Goal: Task Accomplishment & Management: Complete application form

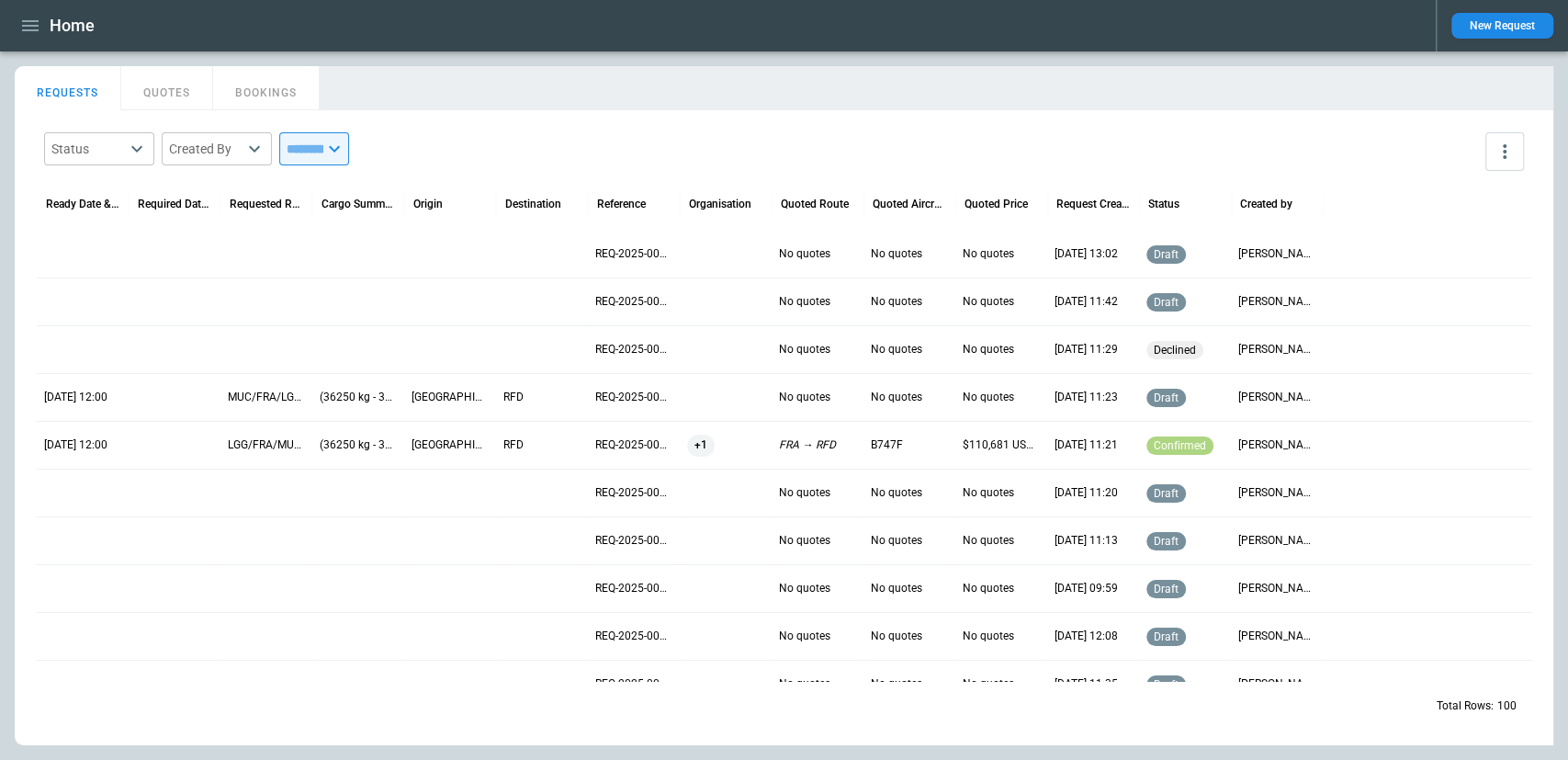
click at [23, 27] on icon "button" at bounding box center [30, 25] width 22 height 22
click at [32, 27] on icon "button" at bounding box center [30, 25] width 22 height 22
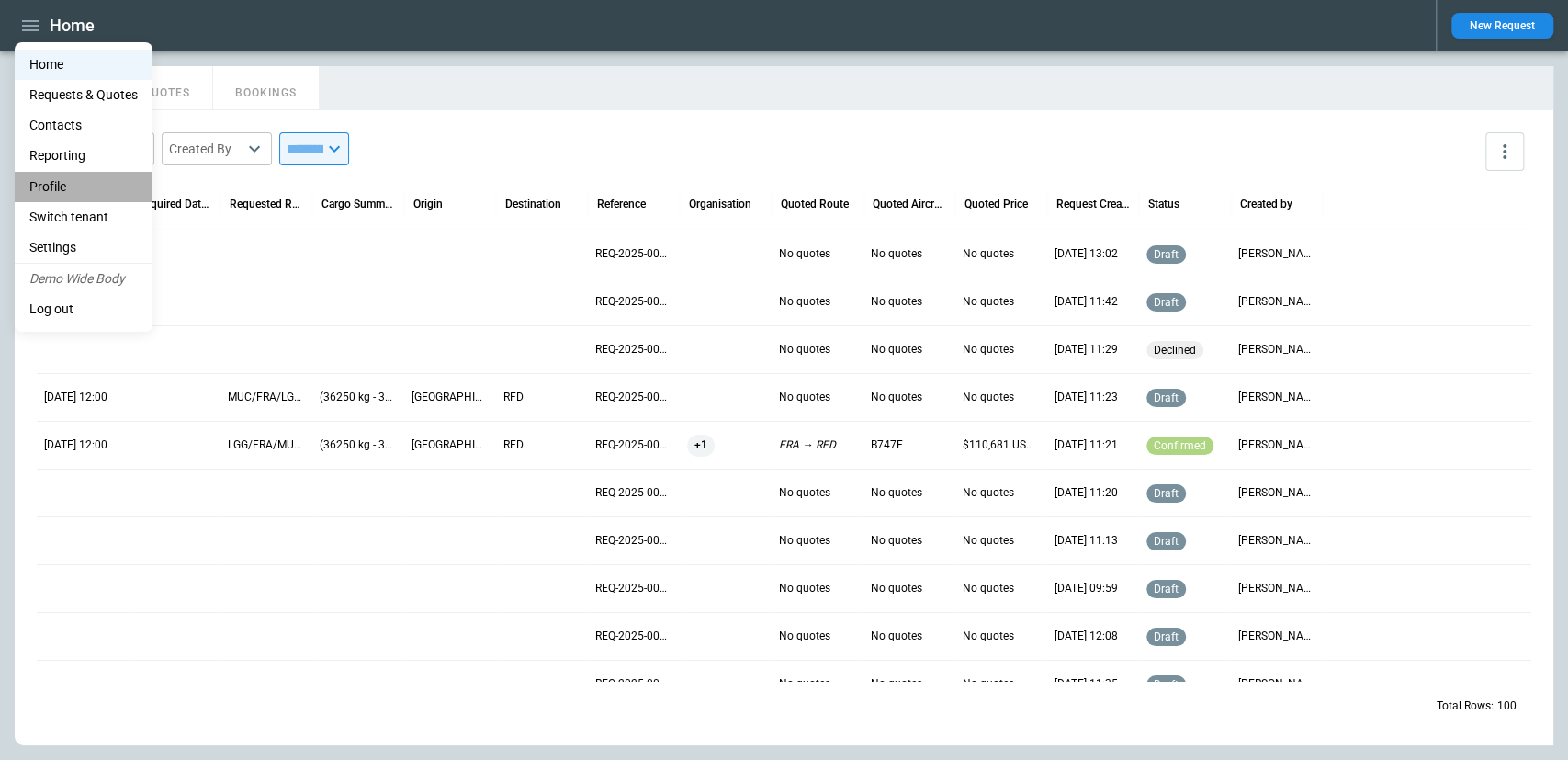
click at [92, 178] on li "Profile" at bounding box center [83, 187] width 138 height 30
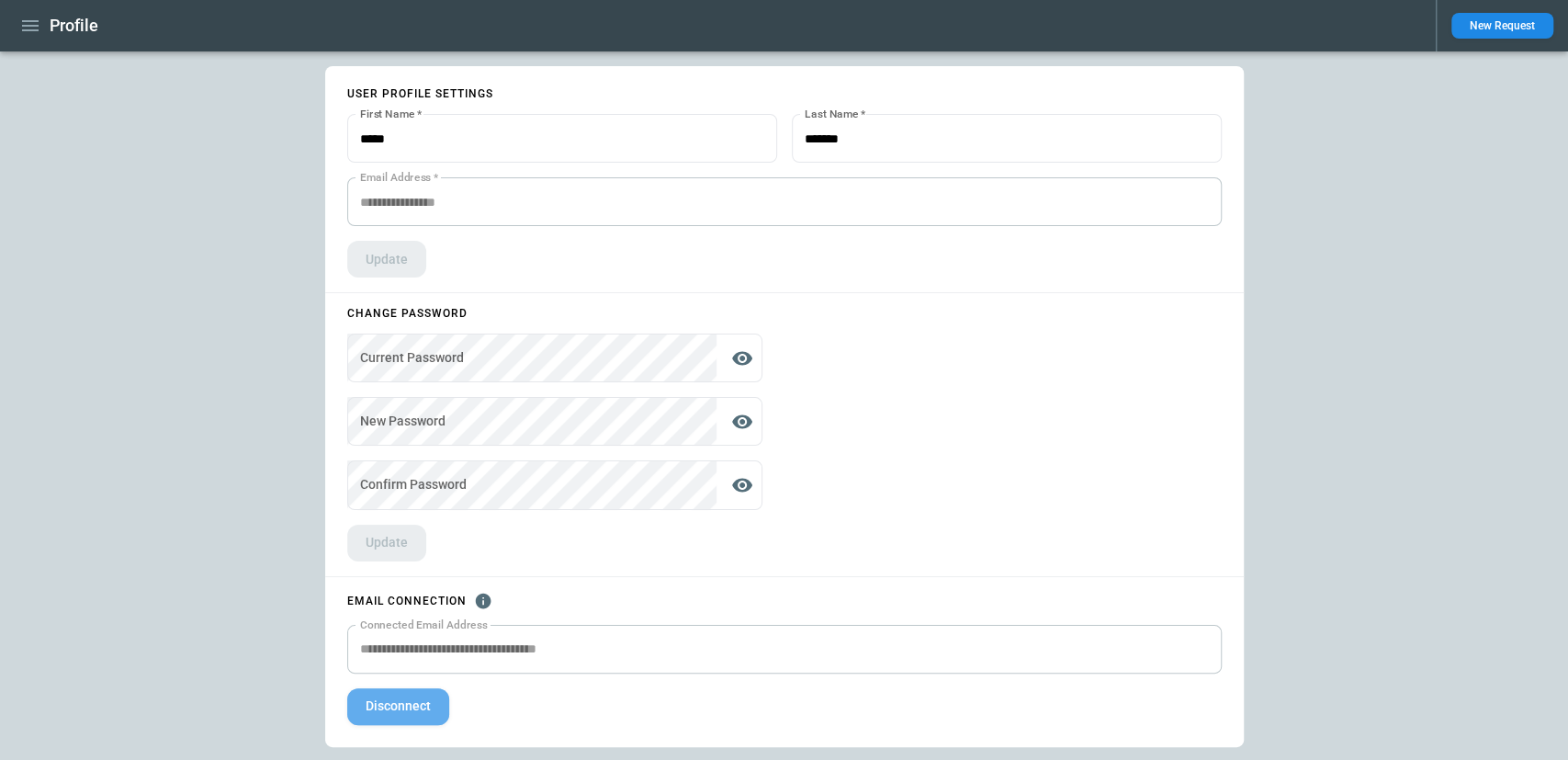
click at [393, 705] on button "Disconnect" at bounding box center [398, 707] width 102 height 37
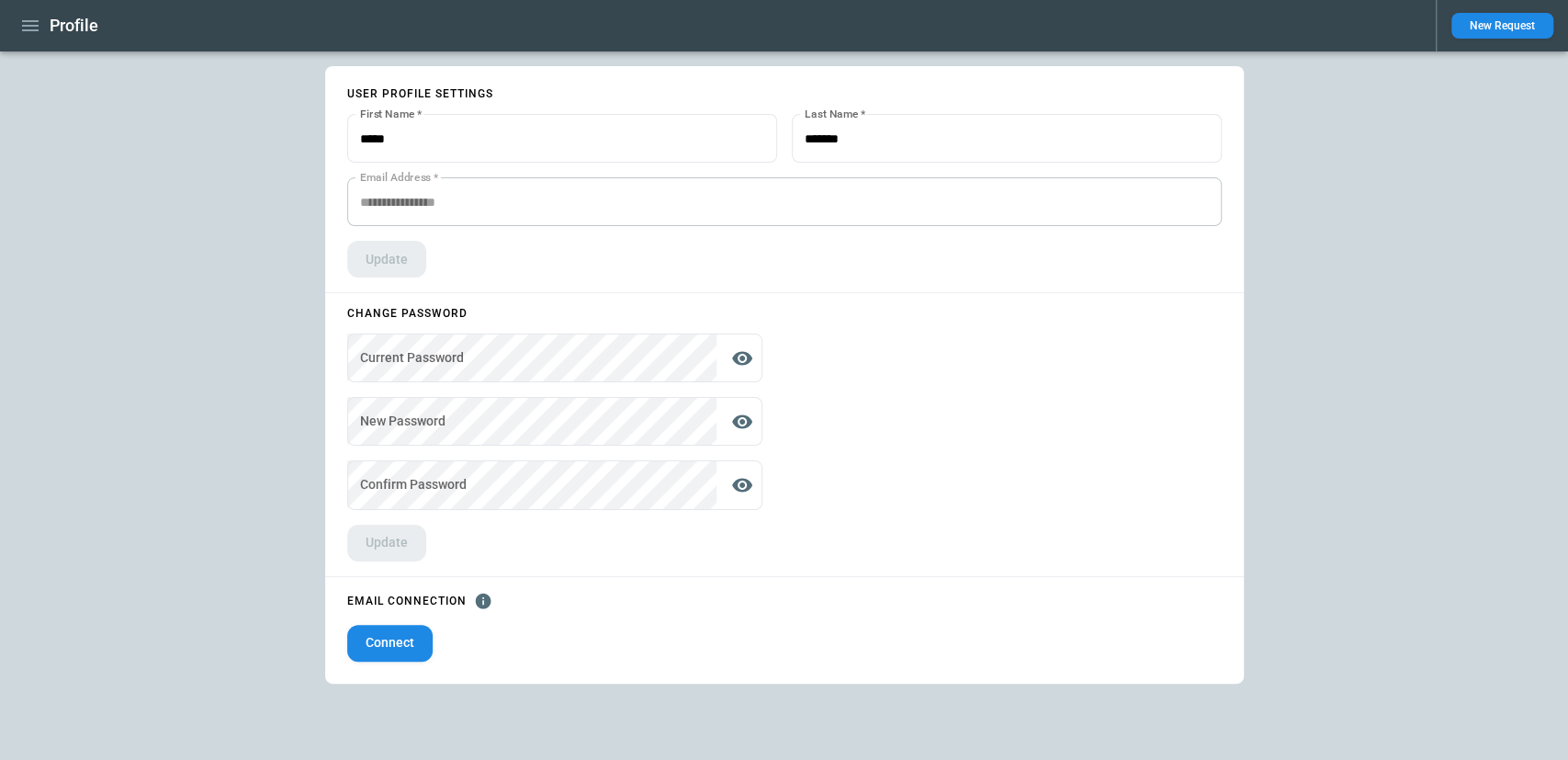
click at [33, 31] on icon "button" at bounding box center [30, 25] width 22 height 22
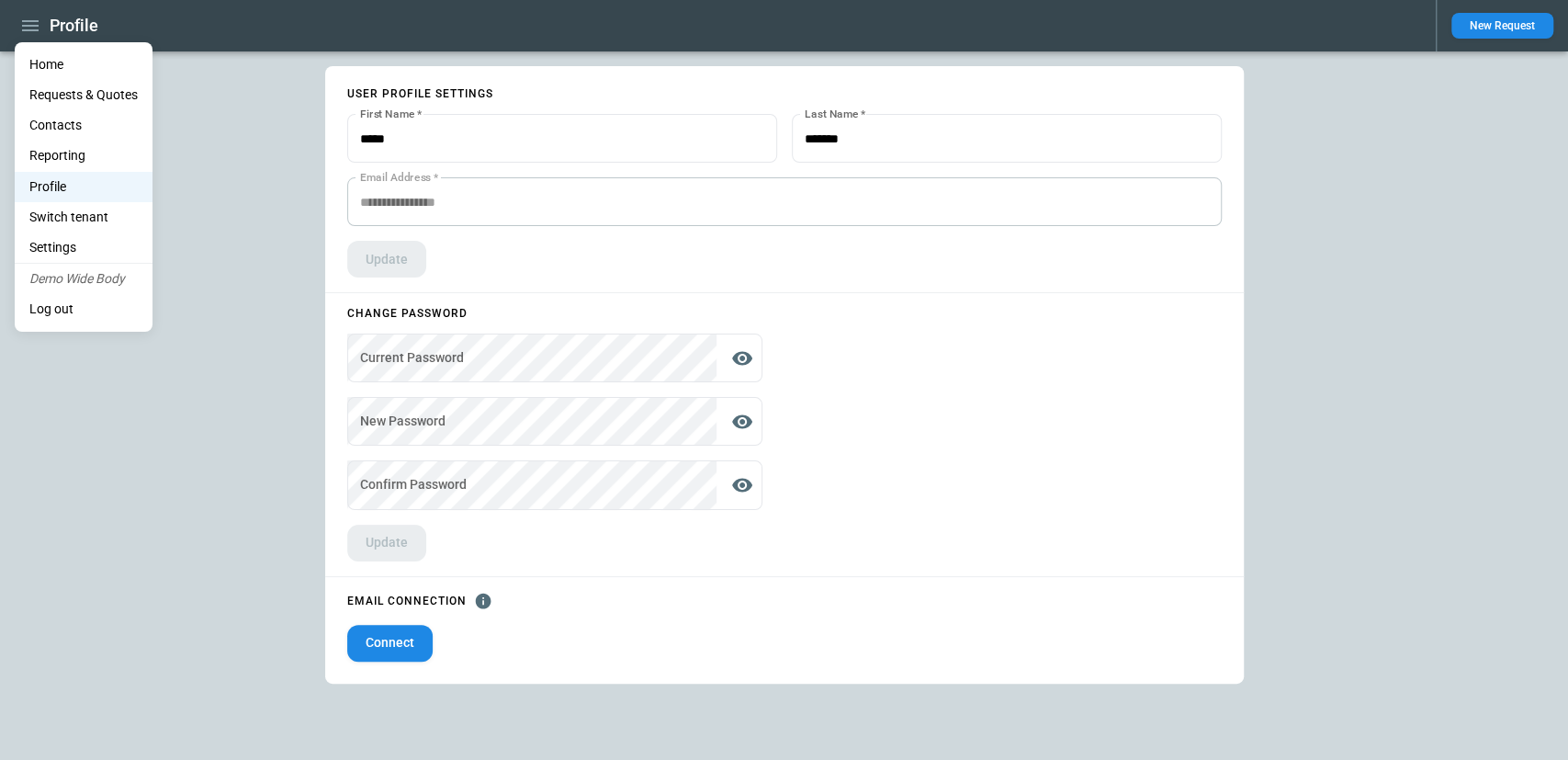
click at [106, 210] on li "Switch tenant" at bounding box center [83, 217] width 138 height 30
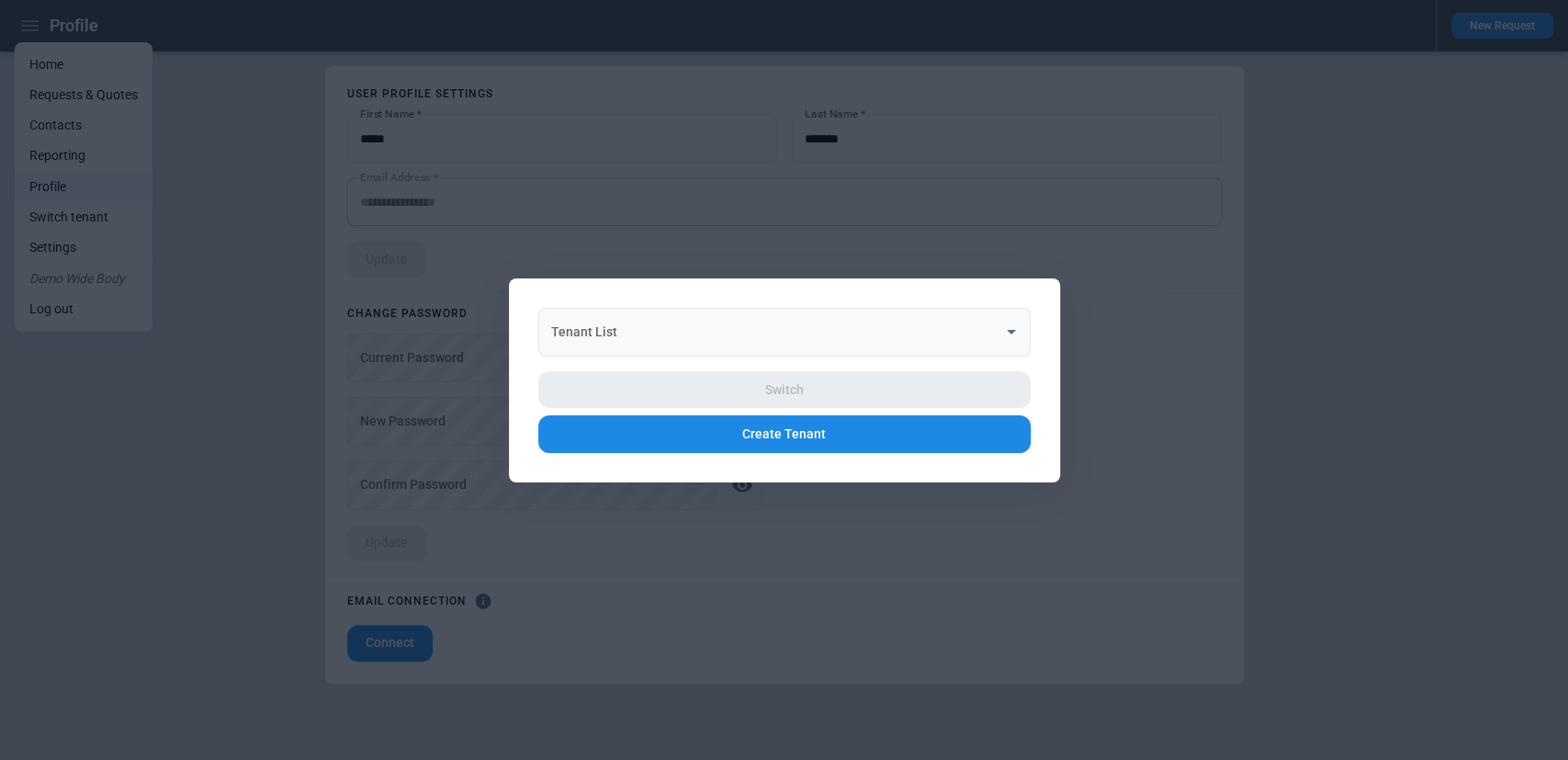
click at [678, 313] on div "Tenant List" at bounding box center [784, 331] width 492 height 49
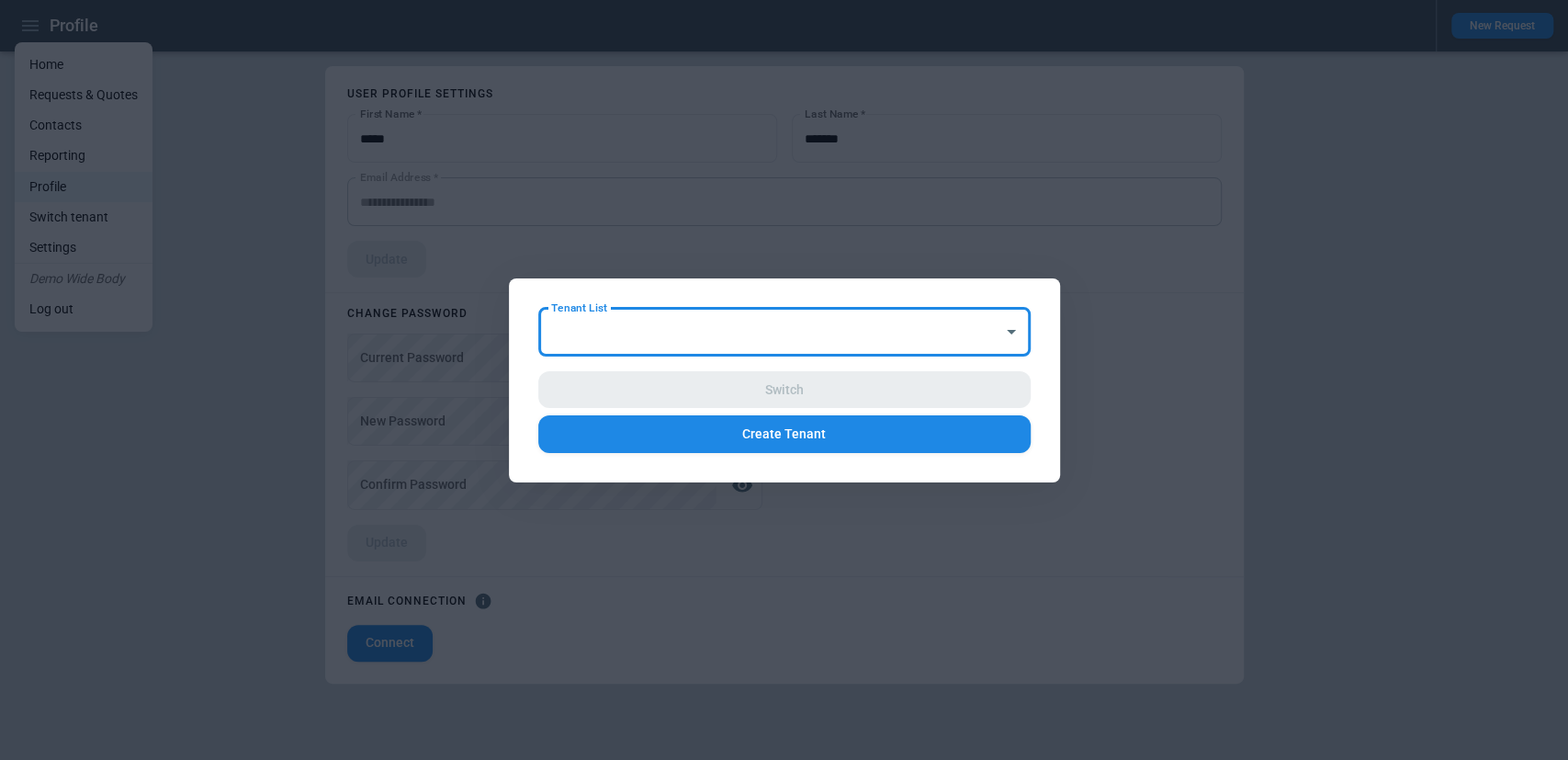
drag, startPoint x: 834, startPoint y: 352, endPoint x: 834, endPoint y: 340, distance: 12.0
click at [834, 352] on div "Tenant List" at bounding box center [784, 331] width 492 height 49
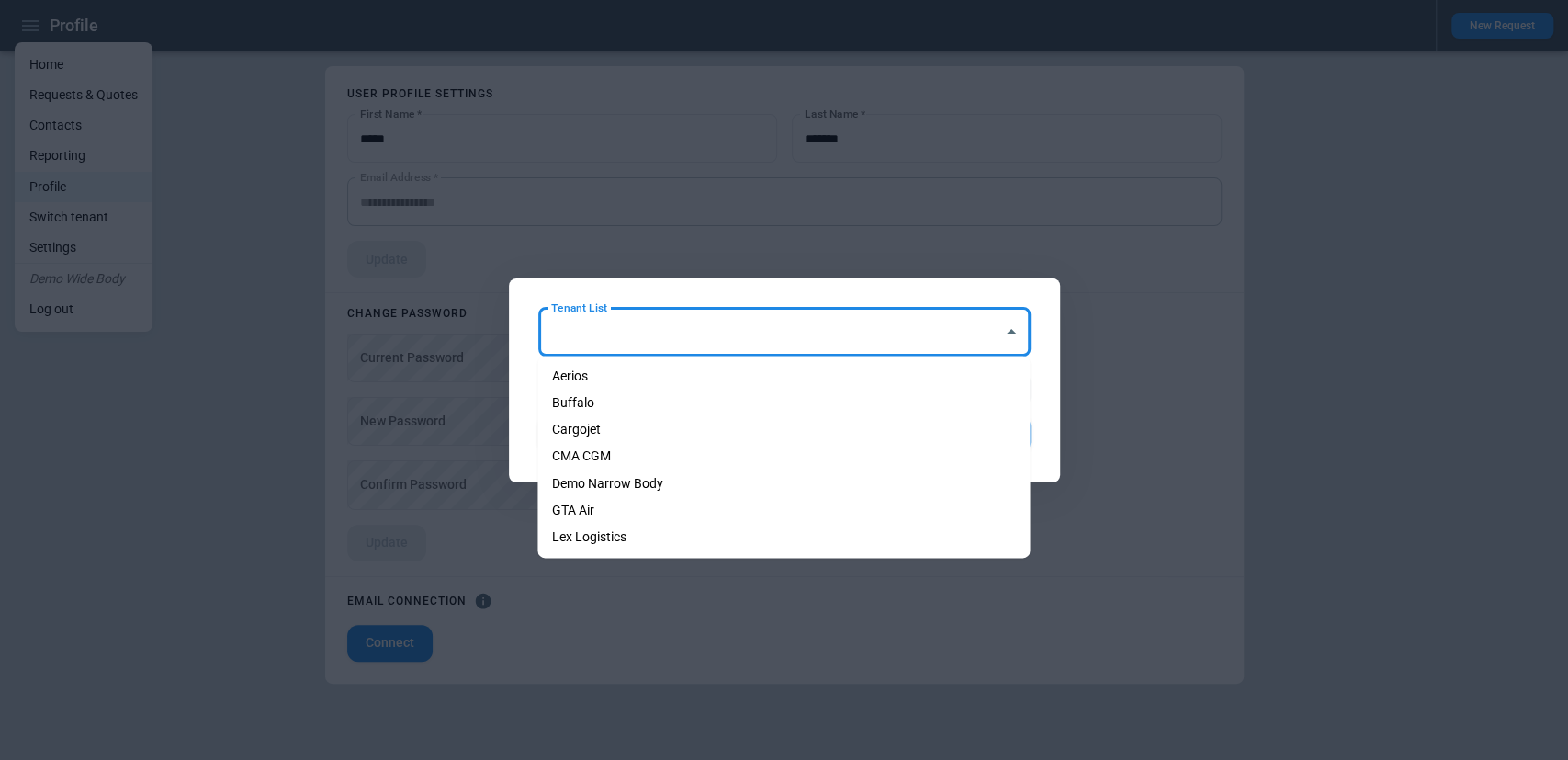
click at [780, 479] on li "Demo Narrow Body" at bounding box center [783, 484] width 492 height 26
type input "**********"
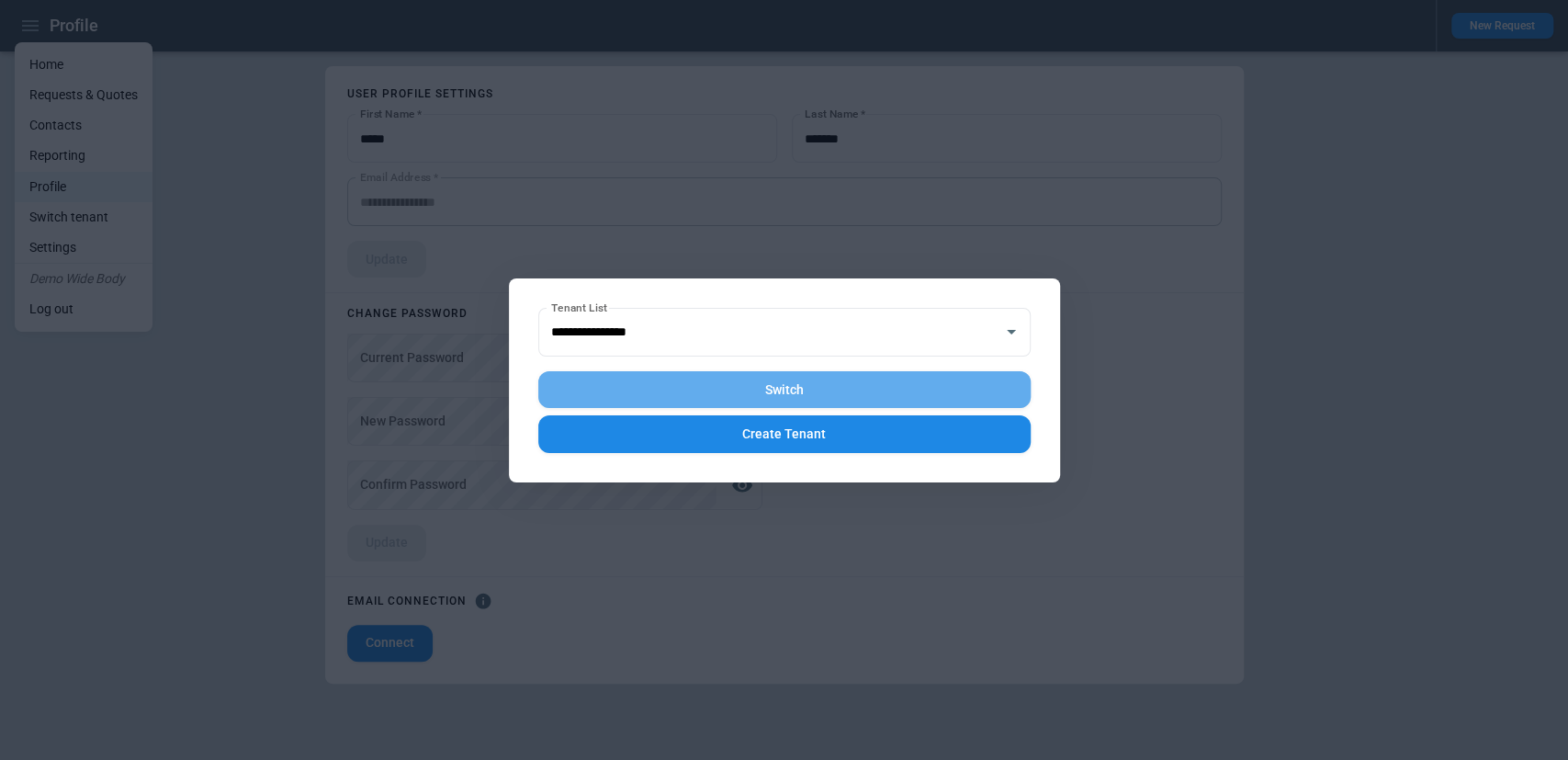
click at [848, 386] on button "Switch" at bounding box center [784, 390] width 492 height 38
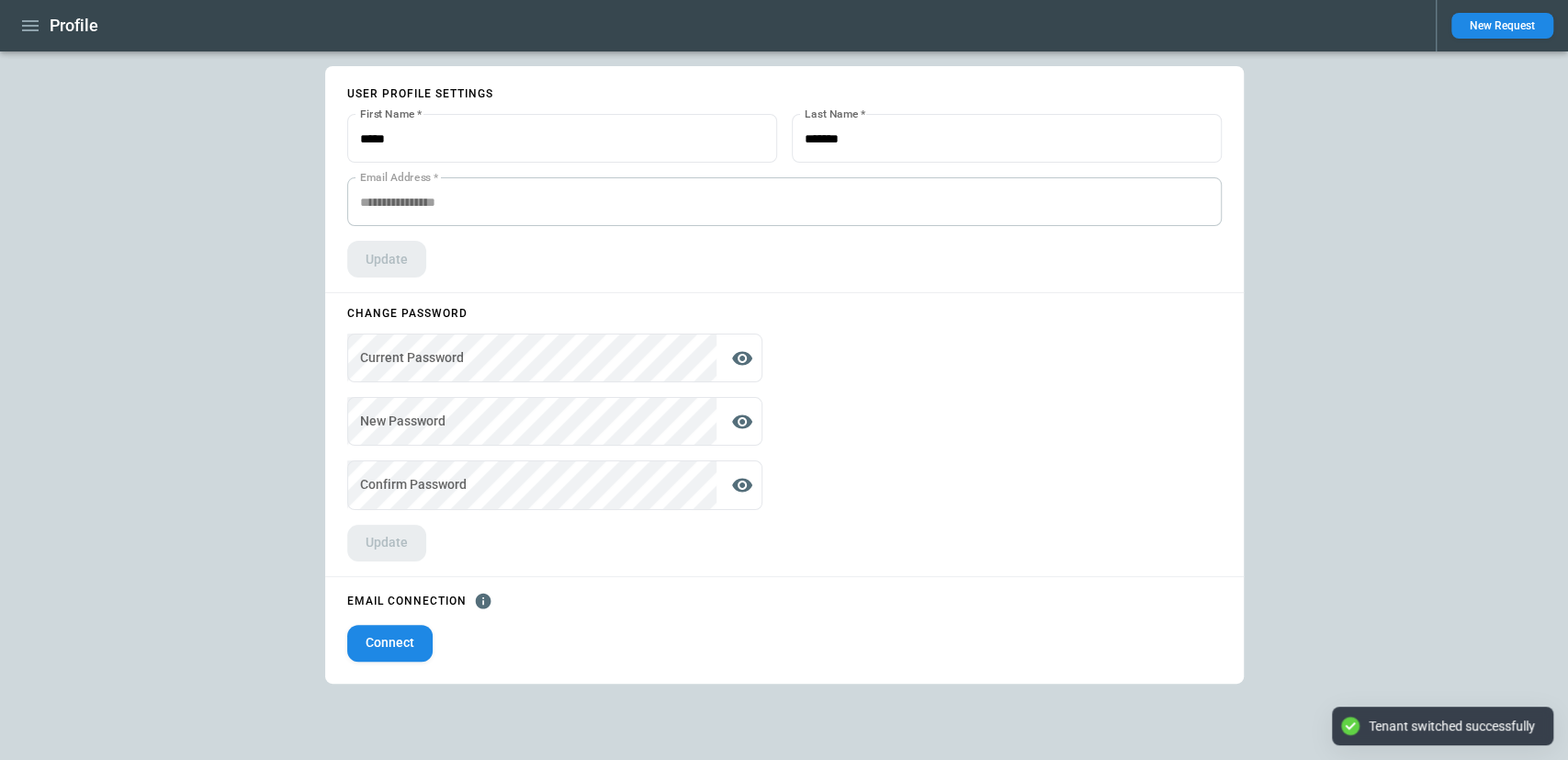
click at [392, 658] on button "Connect" at bounding box center [390, 644] width 85 height 37
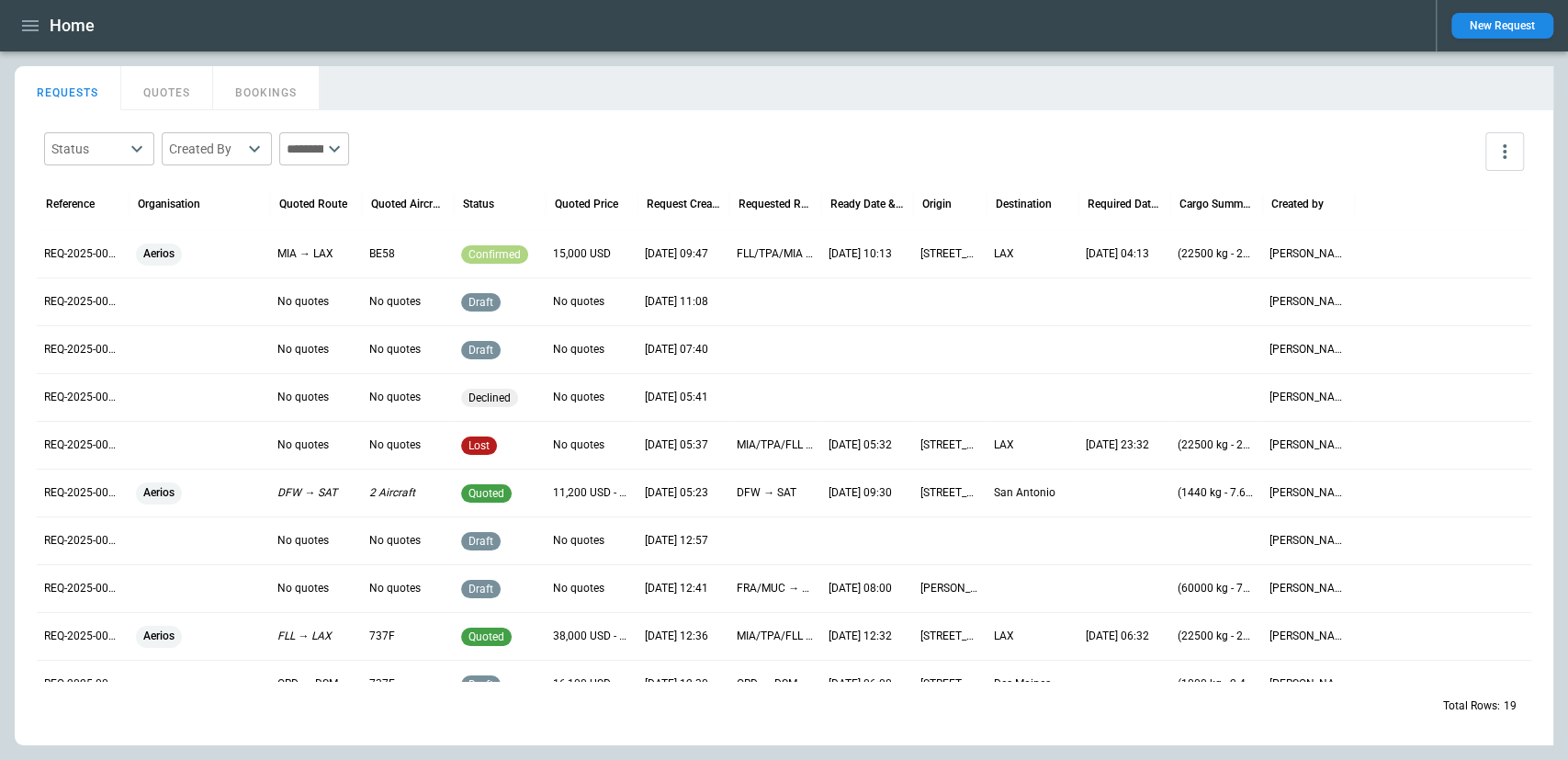
click at [32, 29] on icon "button" at bounding box center [30, 25] width 17 height 11
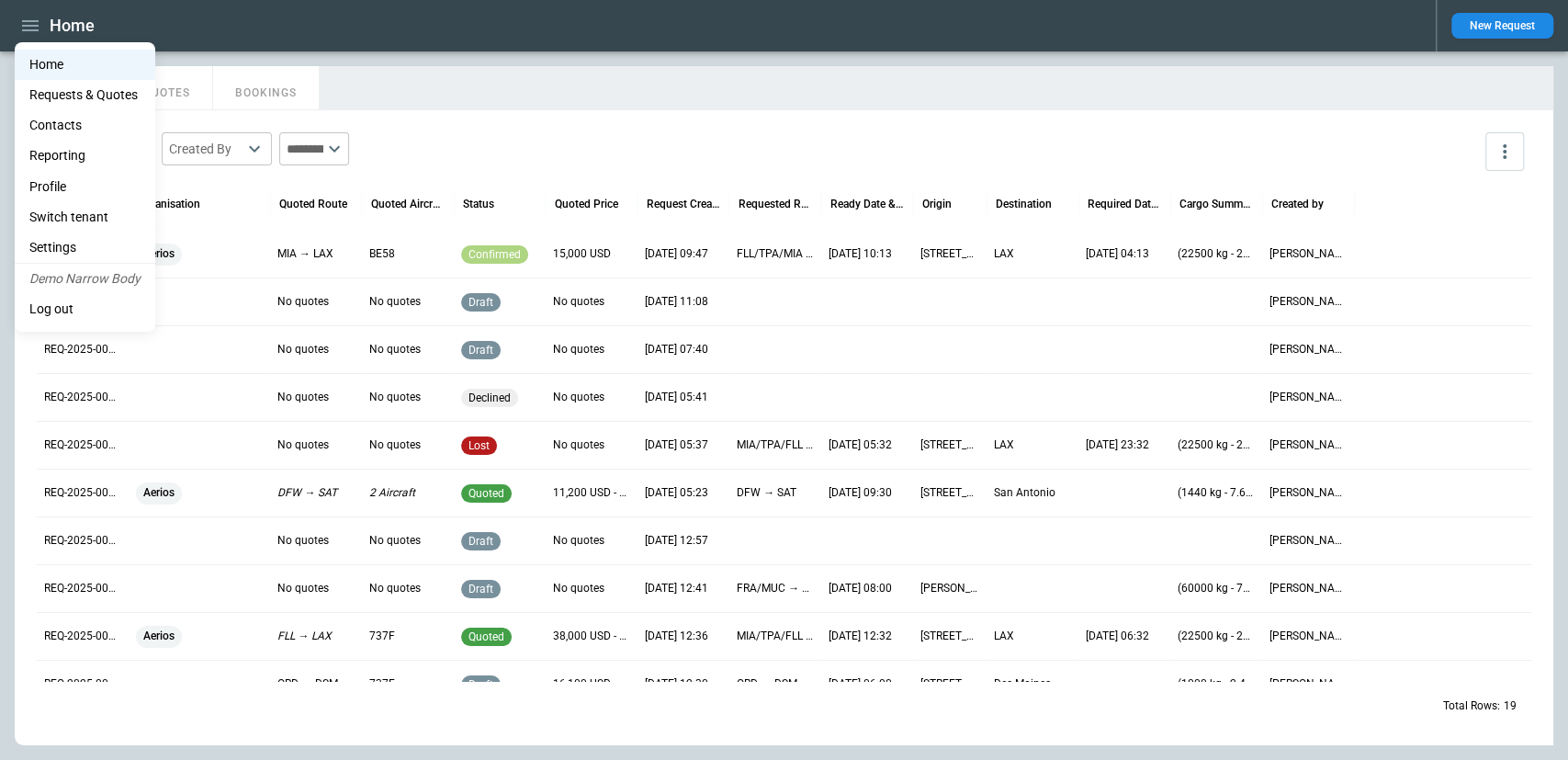
click at [101, 222] on li "Switch tenant" at bounding box center [85, 217] width 141 height 30
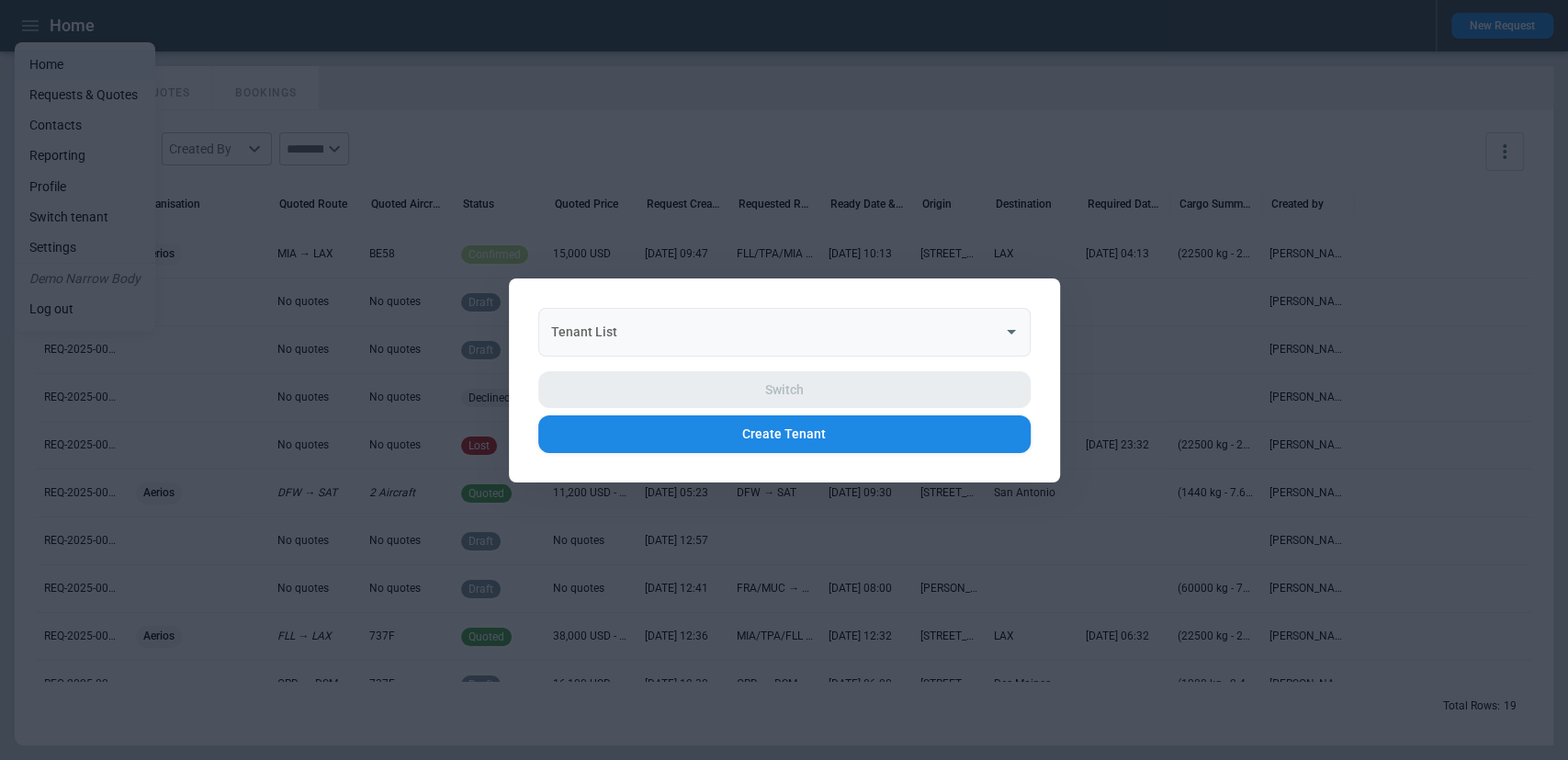
click at [701, 336] on input "Tenant List" at bounding box center [770, 331] width 448 height 32
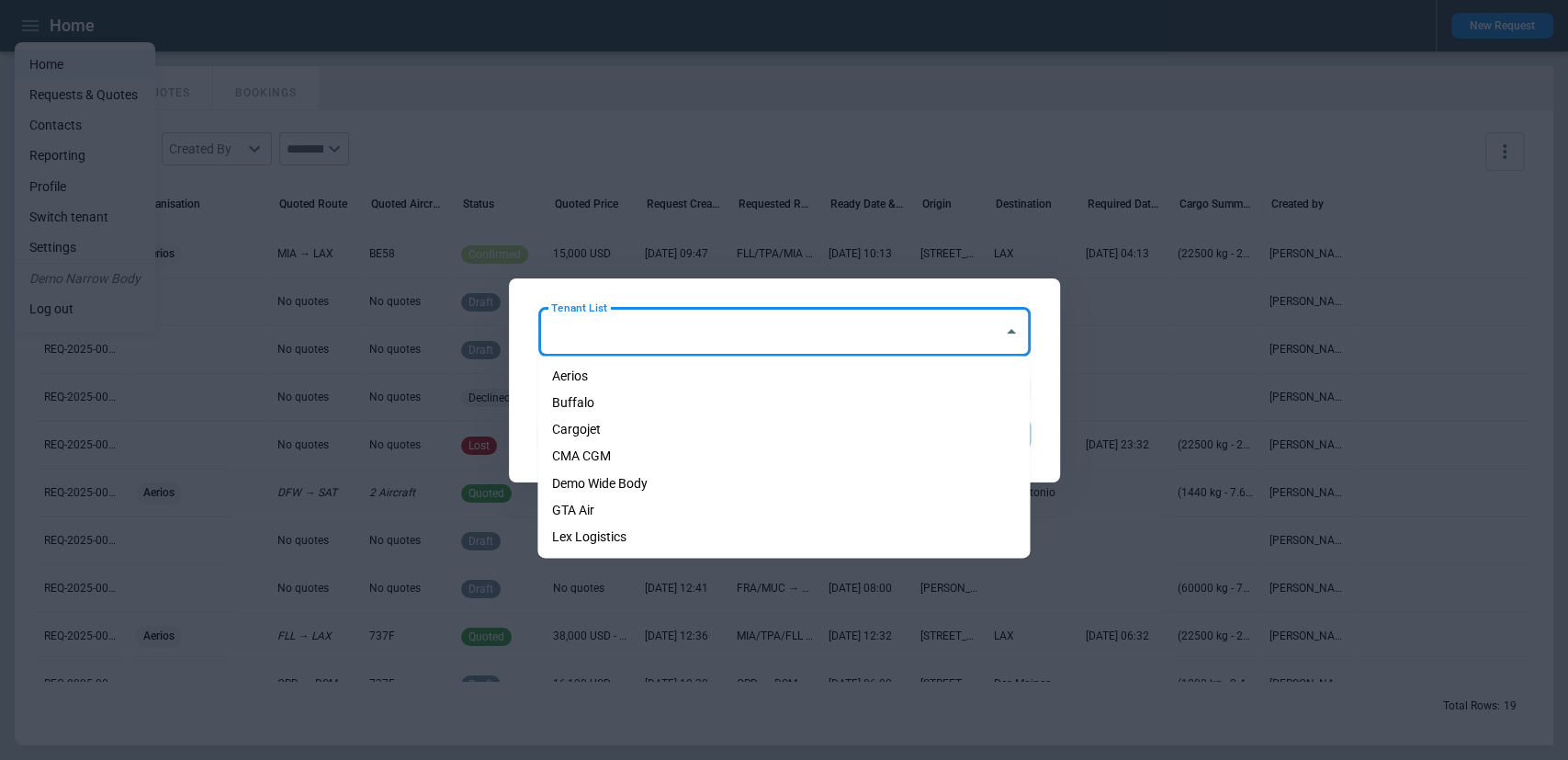
click at [858, 102] on div at bounding box center [784, 380] width 1568 height 760
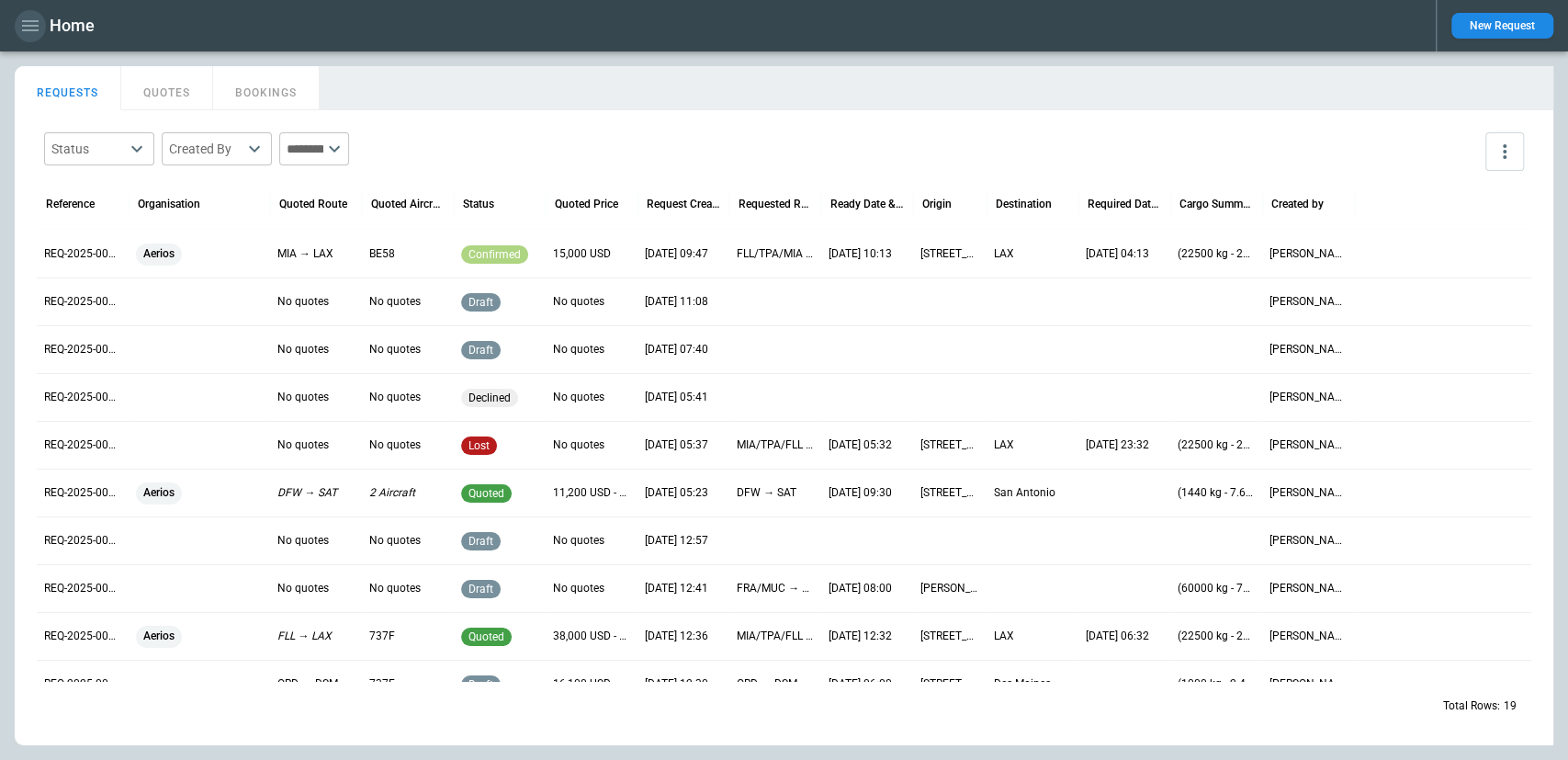
click at [32, 27] on icon "button" at bounding box center [30, 25] width 22 height 22
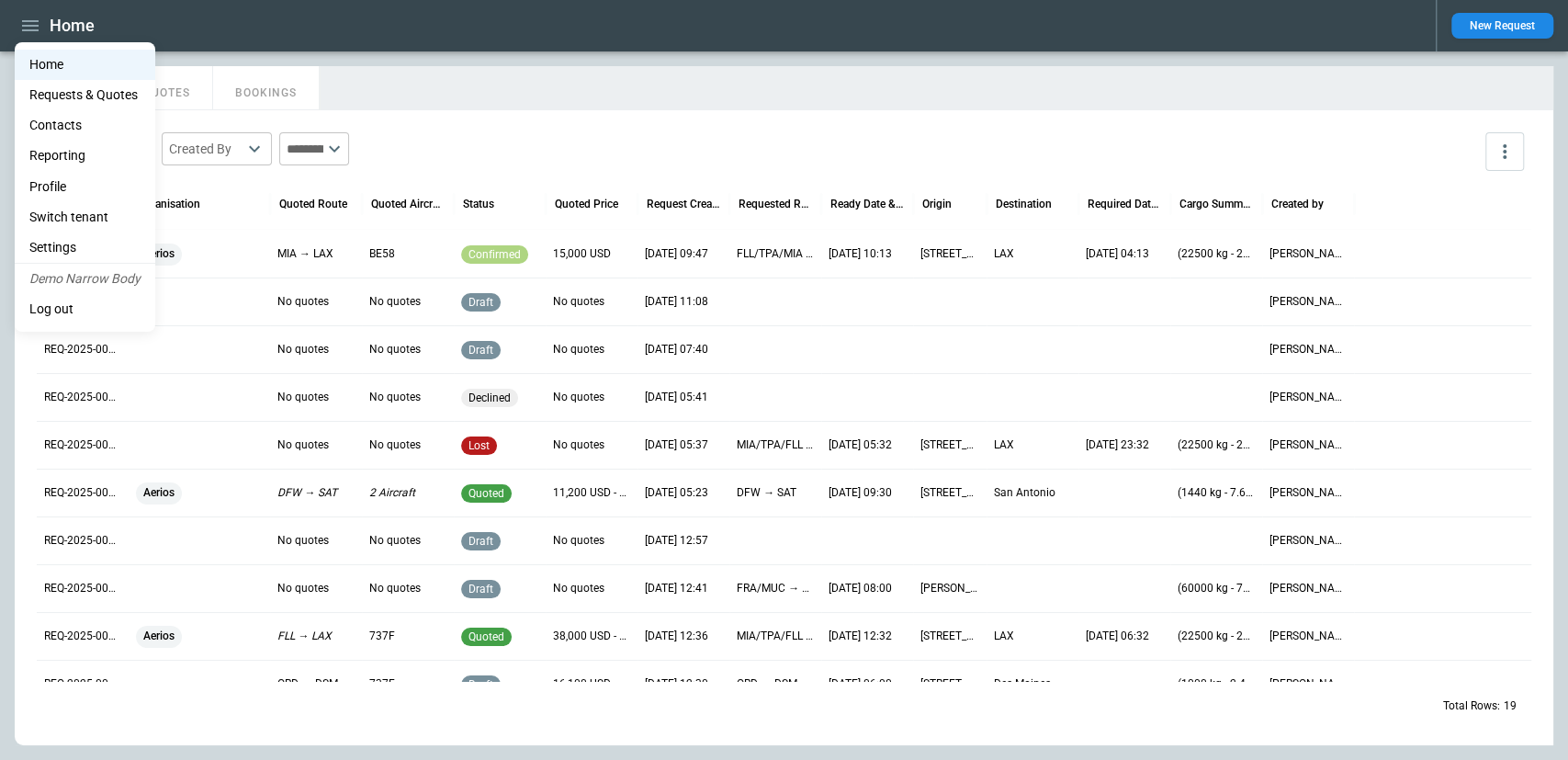
click at [106, 208] on li "Switch tenant" at bounding box center [85, 217] width 141 height 30
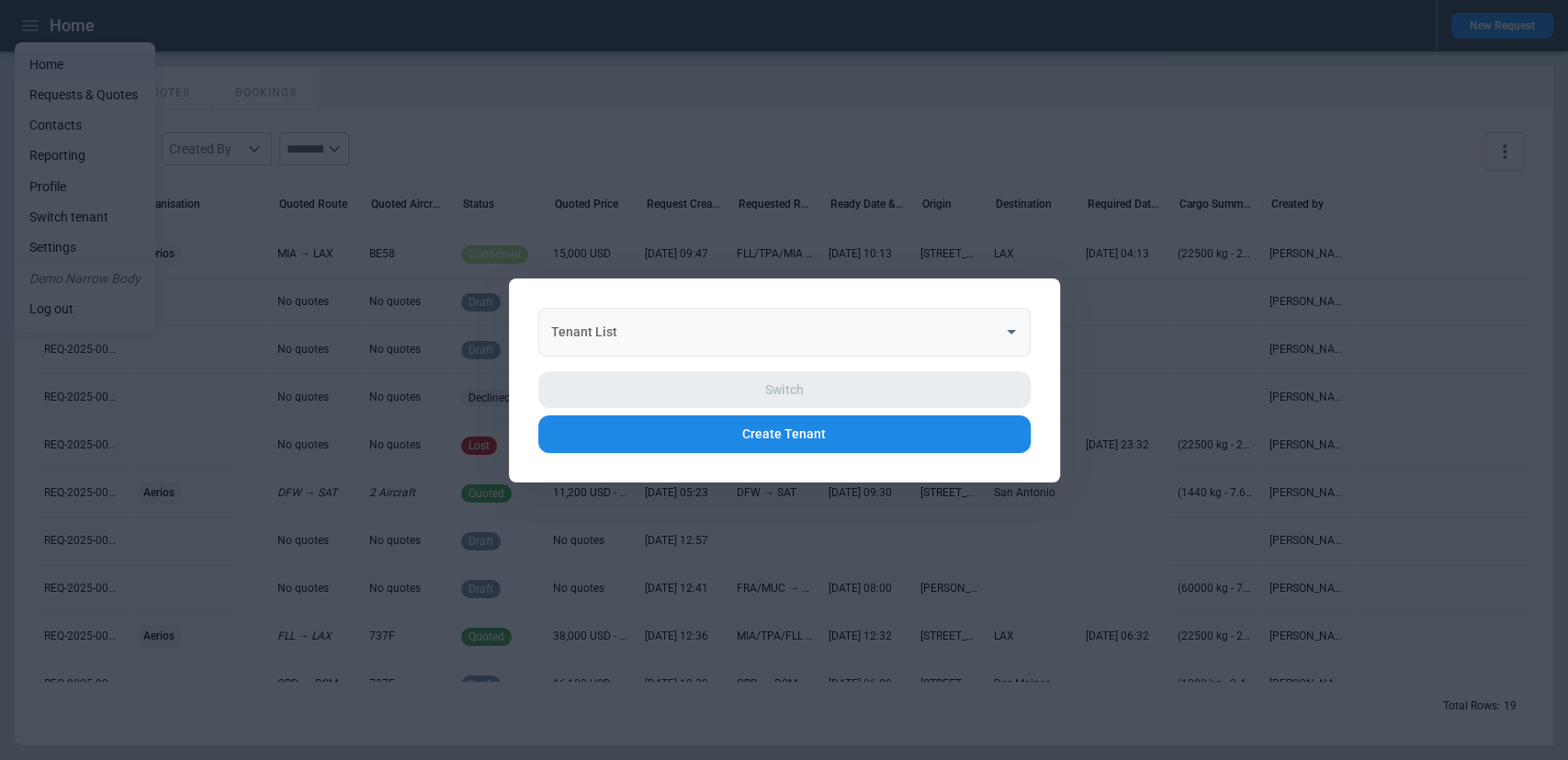
click at [831, 331] on input "Tenant List" at bounding box center [770, 331] width 448 height 32
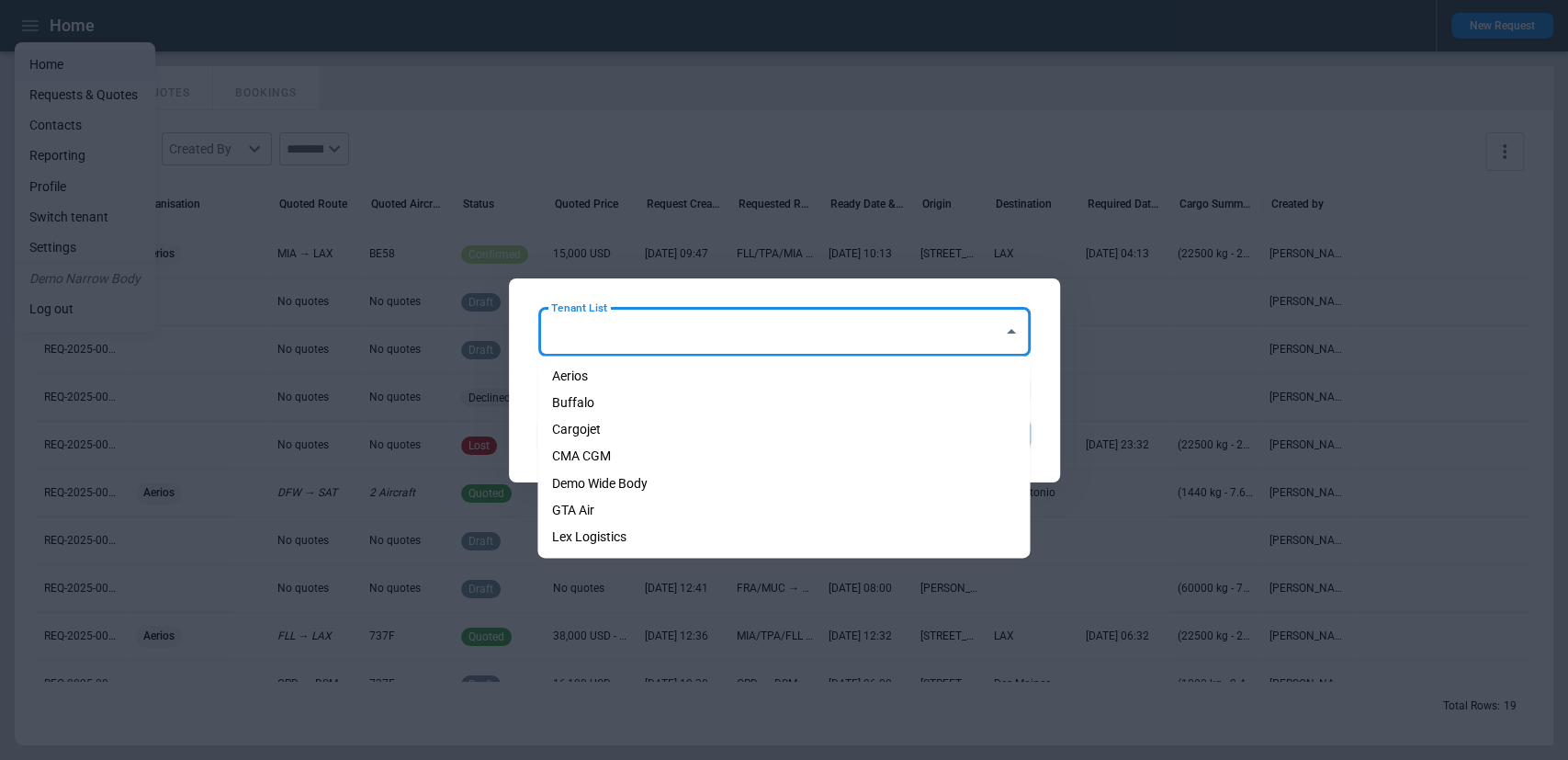
click at [809, 286] on div "Tenant List Tenant List Switch Create Tenant" at bounding box center [784, 379] width 551 height 204
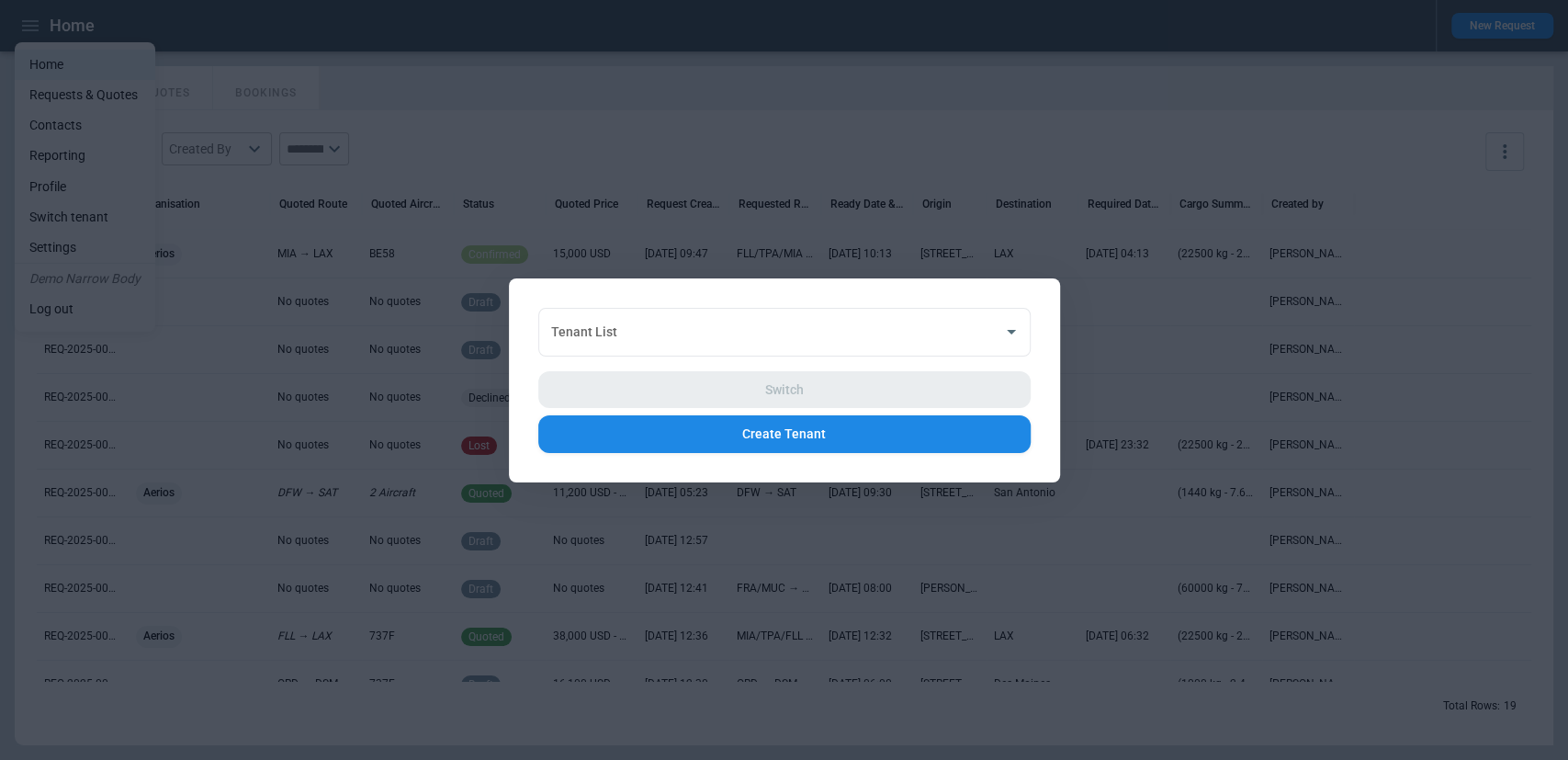
click at [801, 439] on button "Create Tenant" at bounding box center [784, 434] width 492 height 38
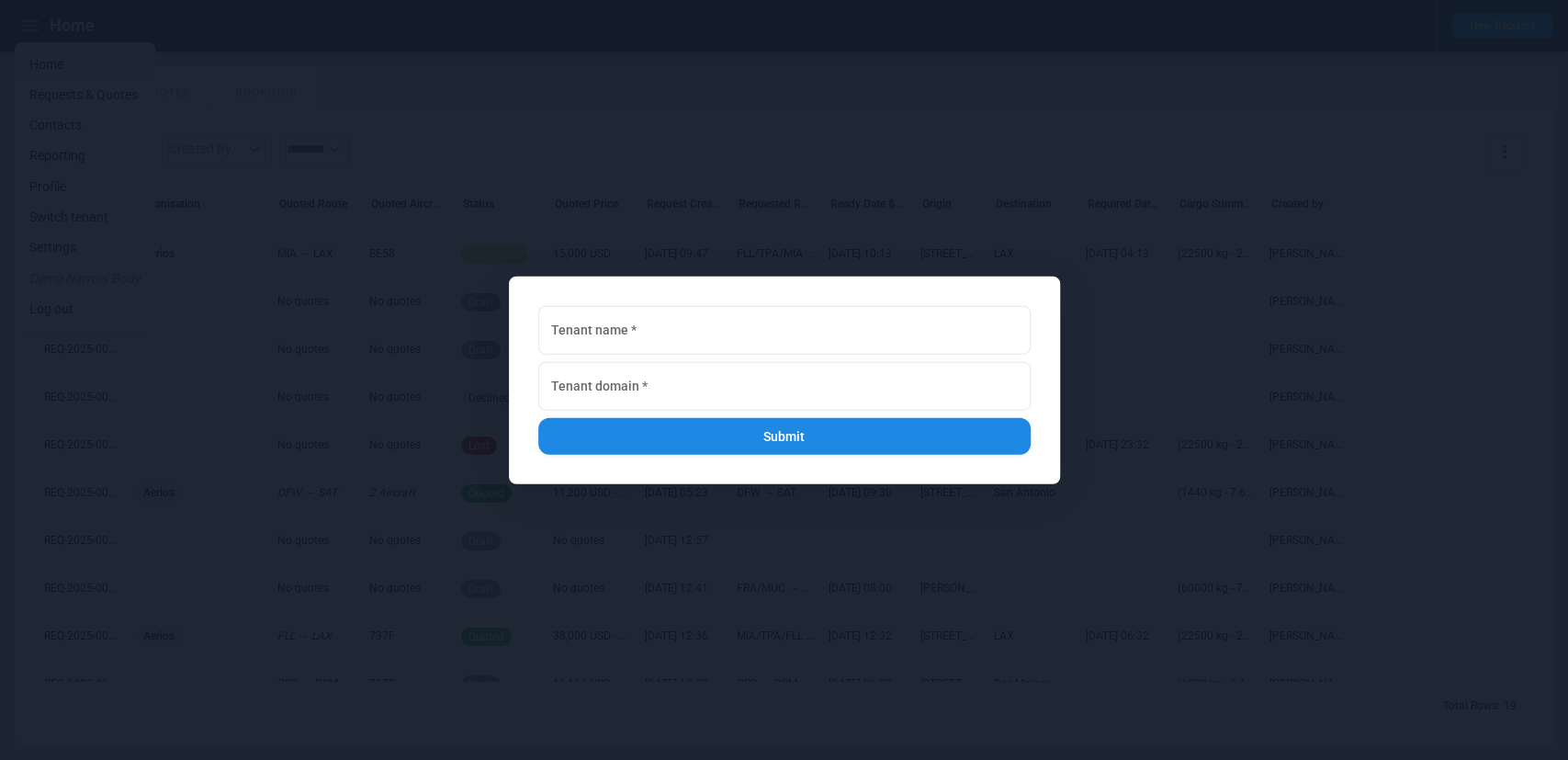
click at [1041, 152] on div at bounding box center [784, 380] width 1568 height 760
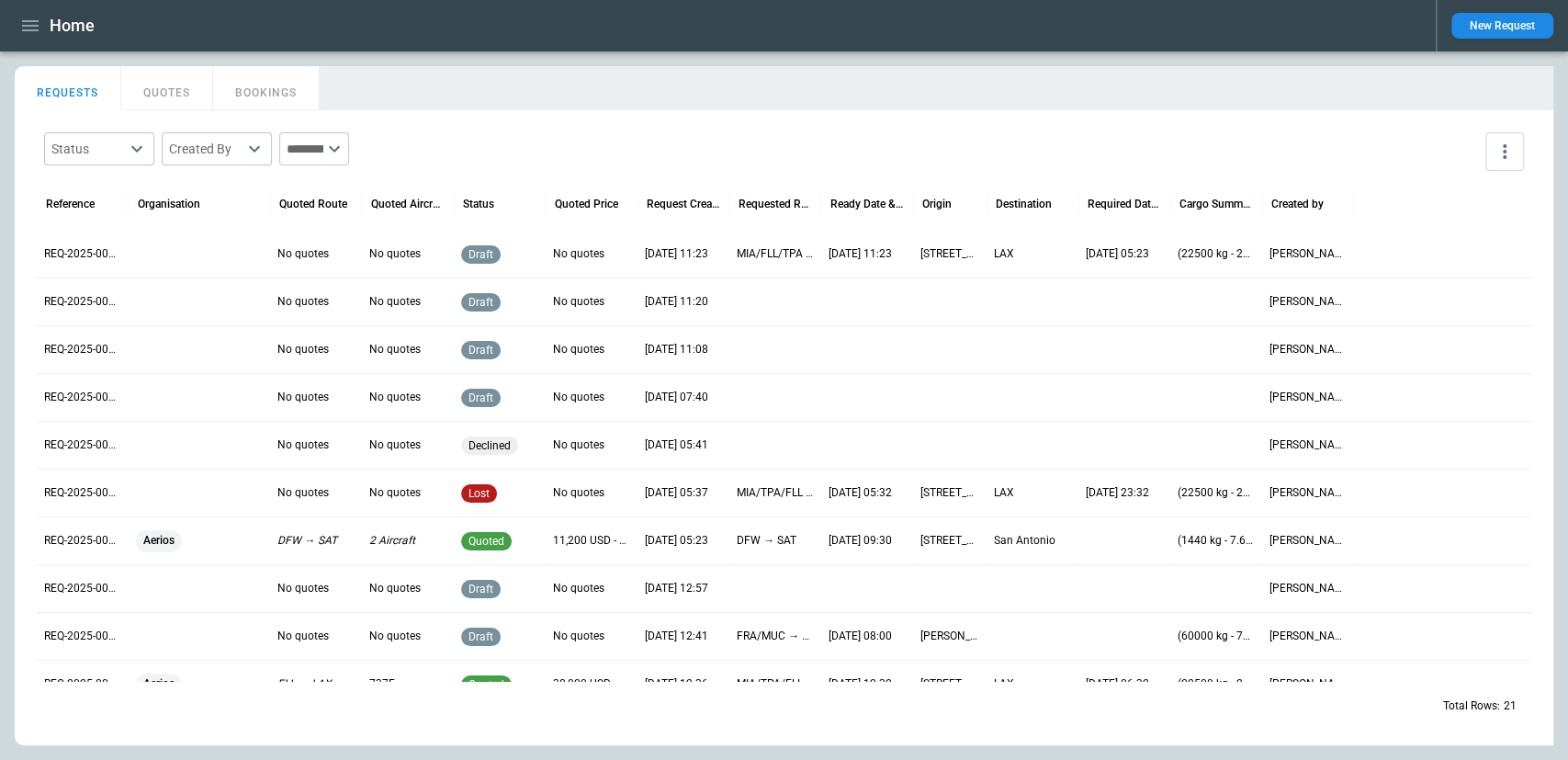
click at [584, 129] on div "Status ​ Created By ​ ​" at bounding box center [784, 151] width 1494 height 54
click at [51, 26] on h1 "Home" at bounding box center [72, 25] width 45 height 22
click at [20, 29] on icon "button" at bounding box center [30, 25] width 22 height 22
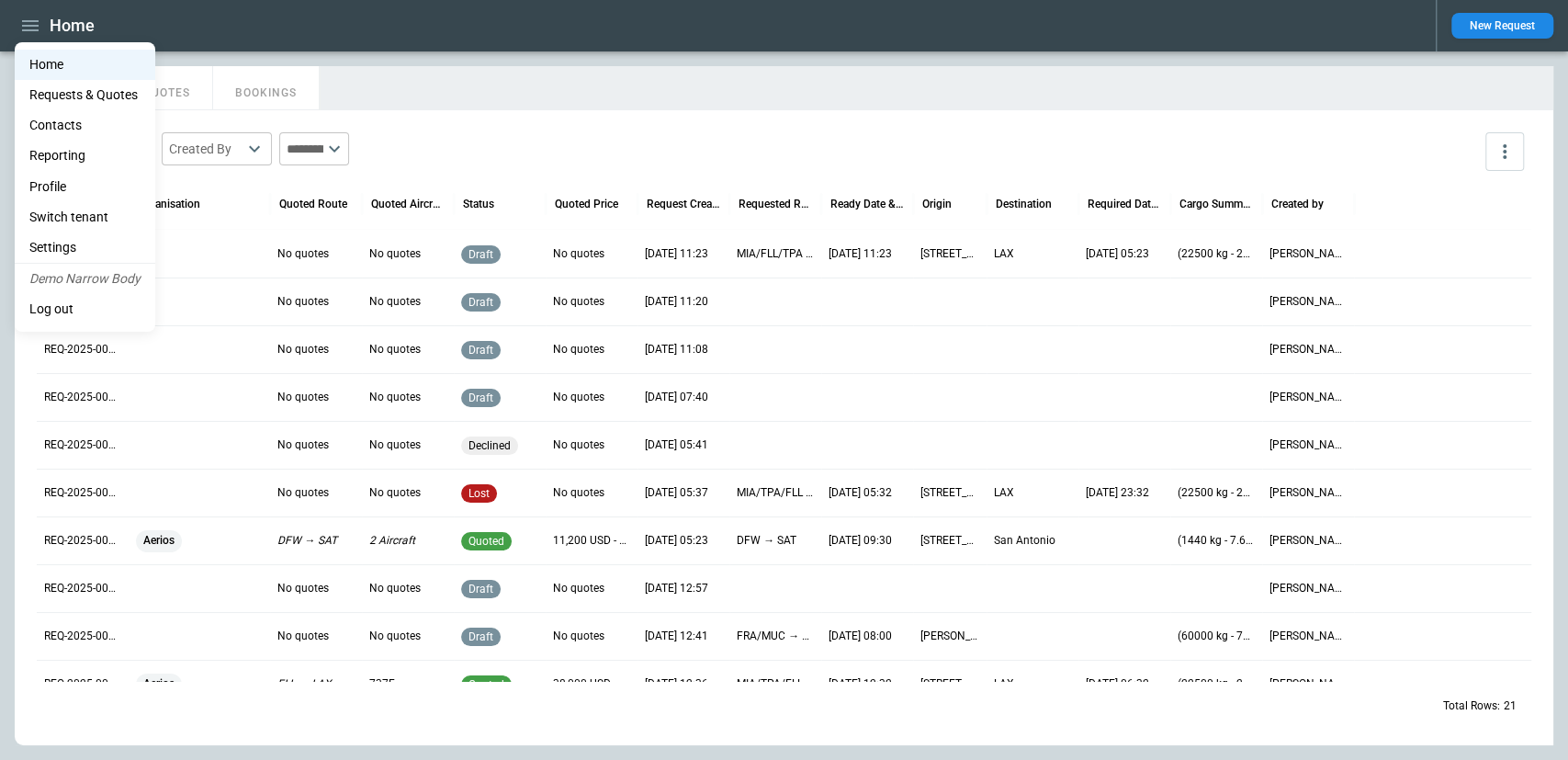
click at [94, 213] on li "Switch tenant" at bounding box center [85, 217] width 141 height 30
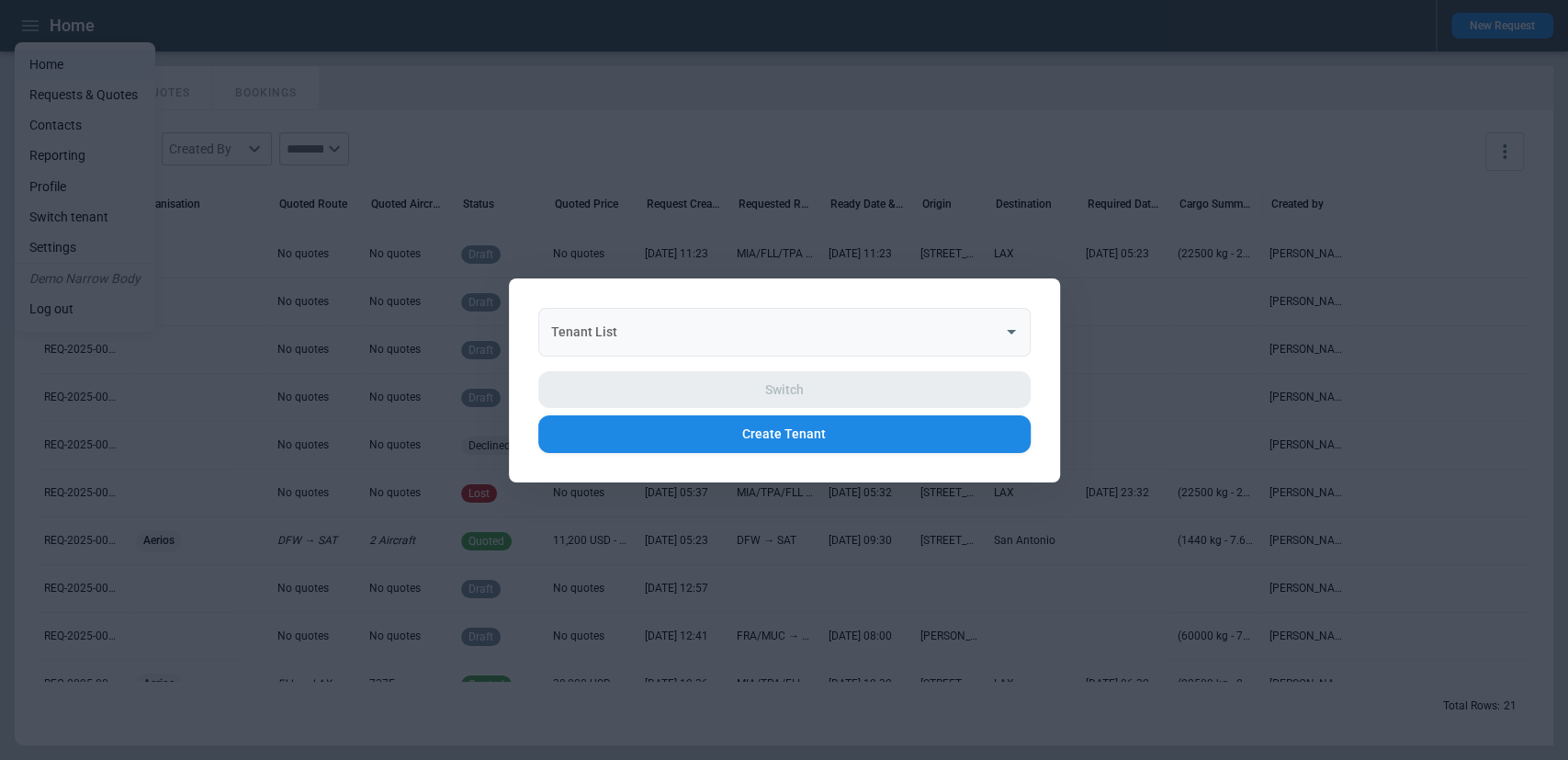
click at [836, 311] on div "Tenant List" at bounding box center [784, 331] width 492 height 49
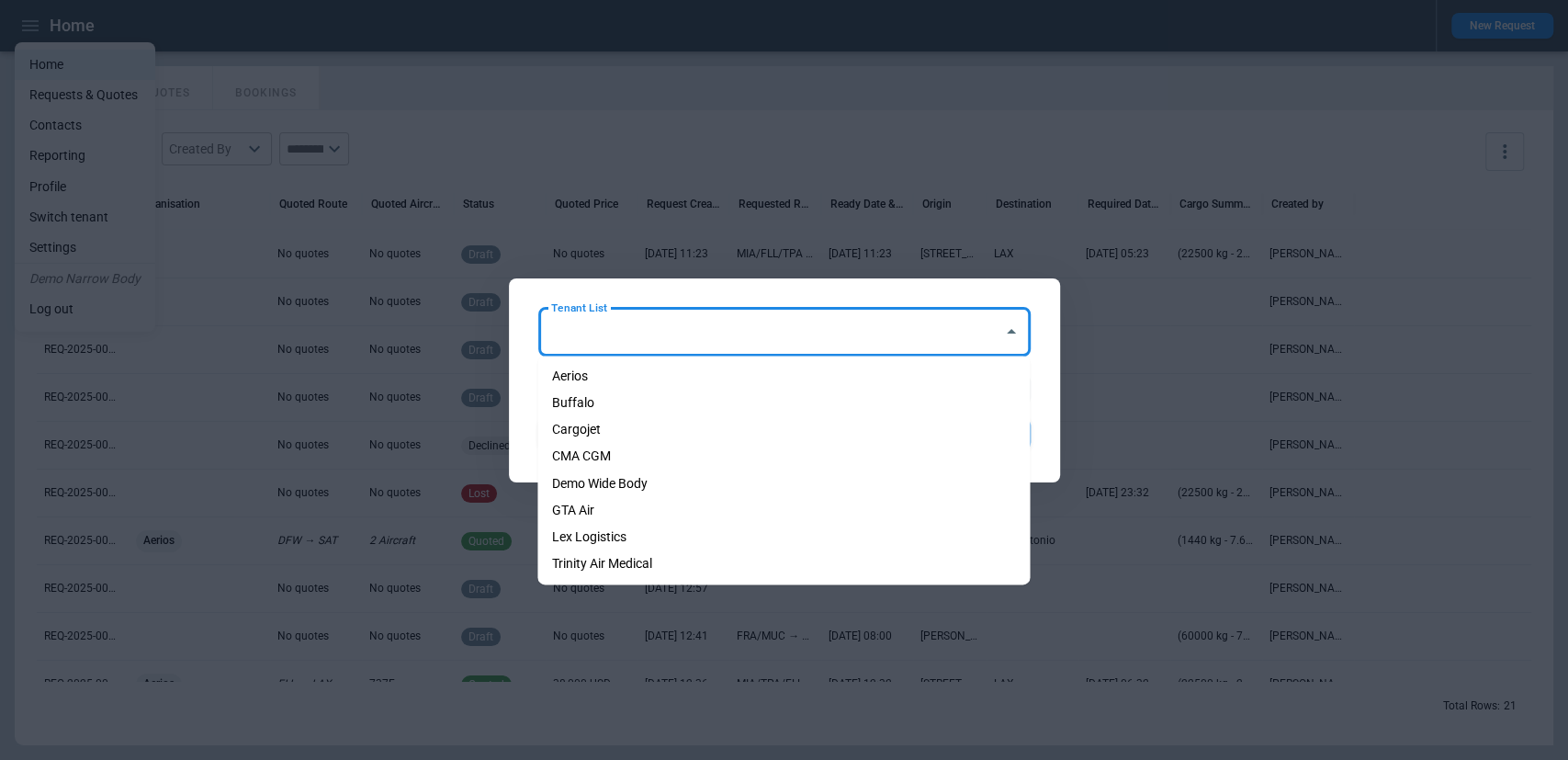
click at [636, 562] on li "Trinity Air Medical" at bounding box center [783, 563] width 492 height 26
type input "**********"
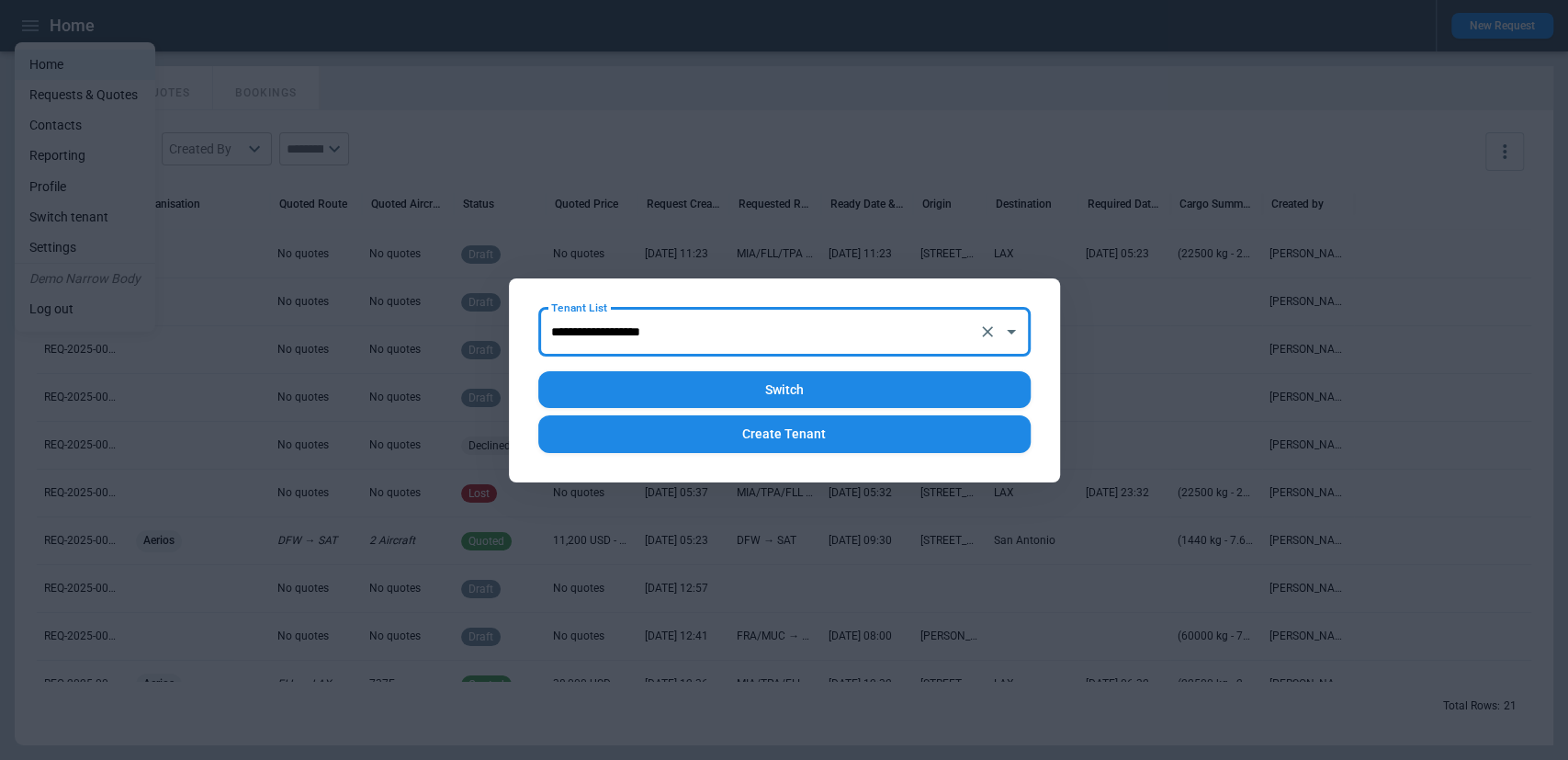
click at [860, 382] on button "Switch" at bounding box center [784, 390] width 492 height 38
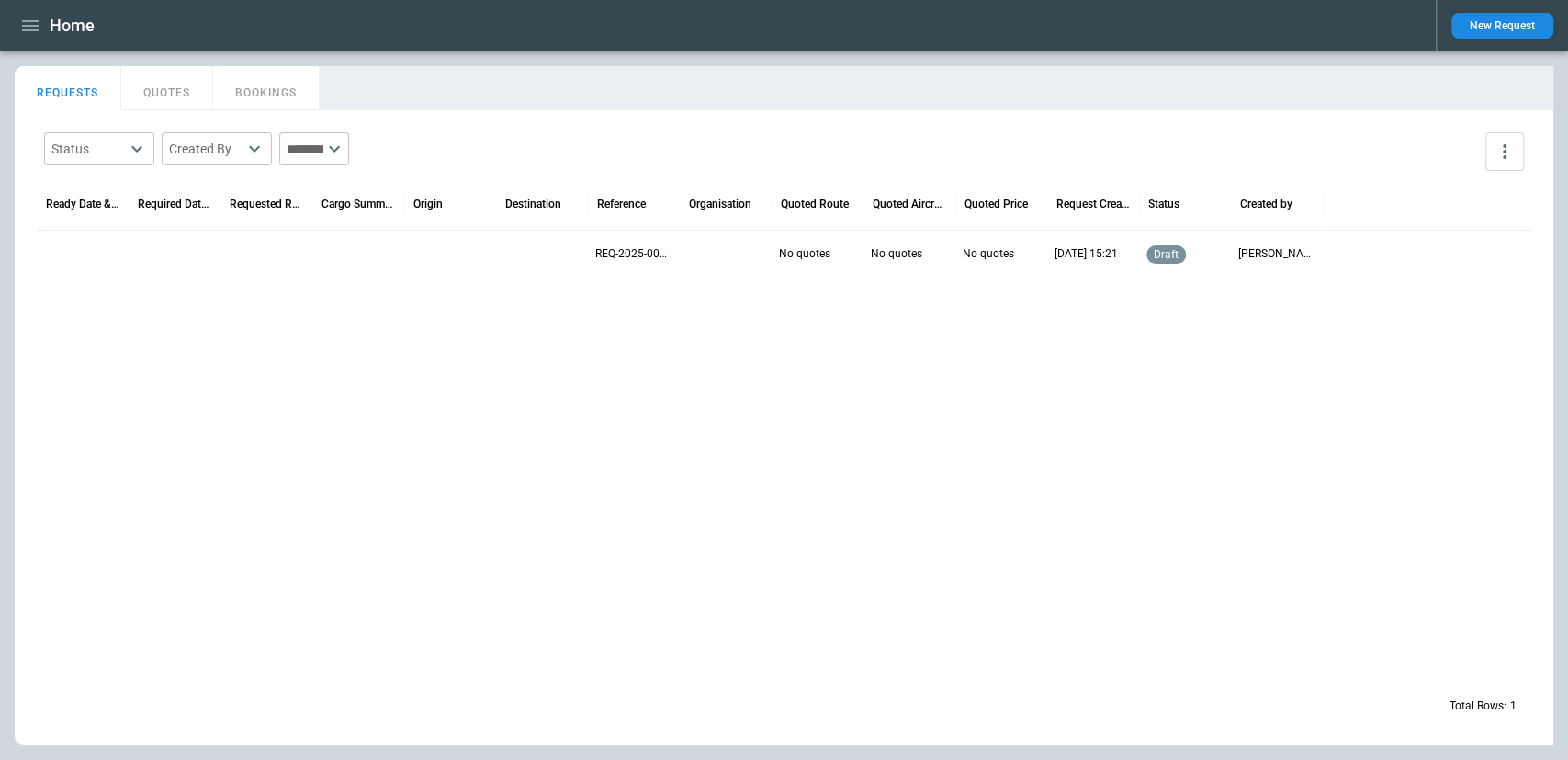
click at [1221, 137] on div "Status ​ Created By ​ ​" at bounding box center [784, 151] width 1494 height 54
click at [1534, 23] on button "New Request" at bounding box center [1502, 25] width 102 height 25
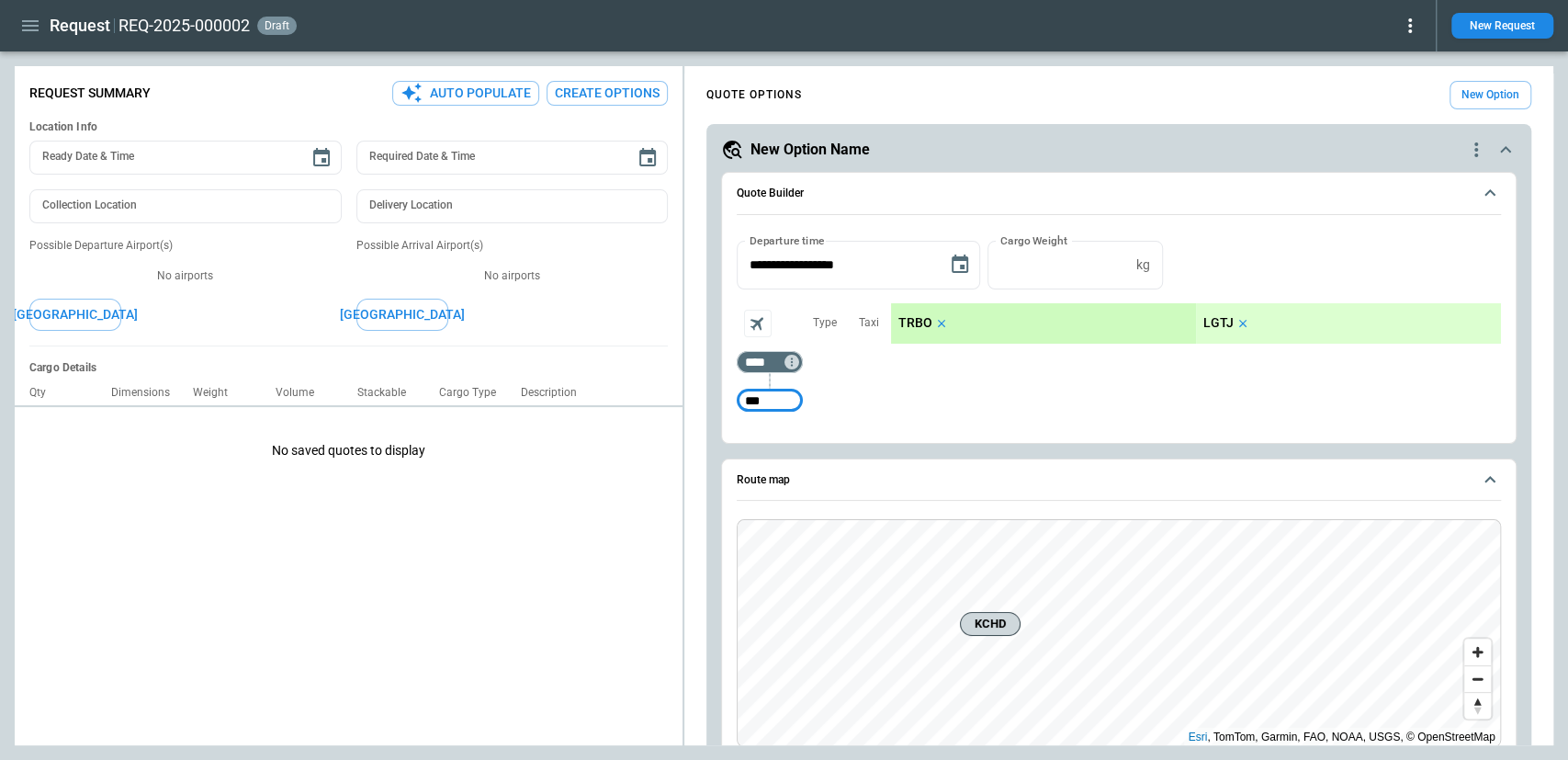
type input "***"
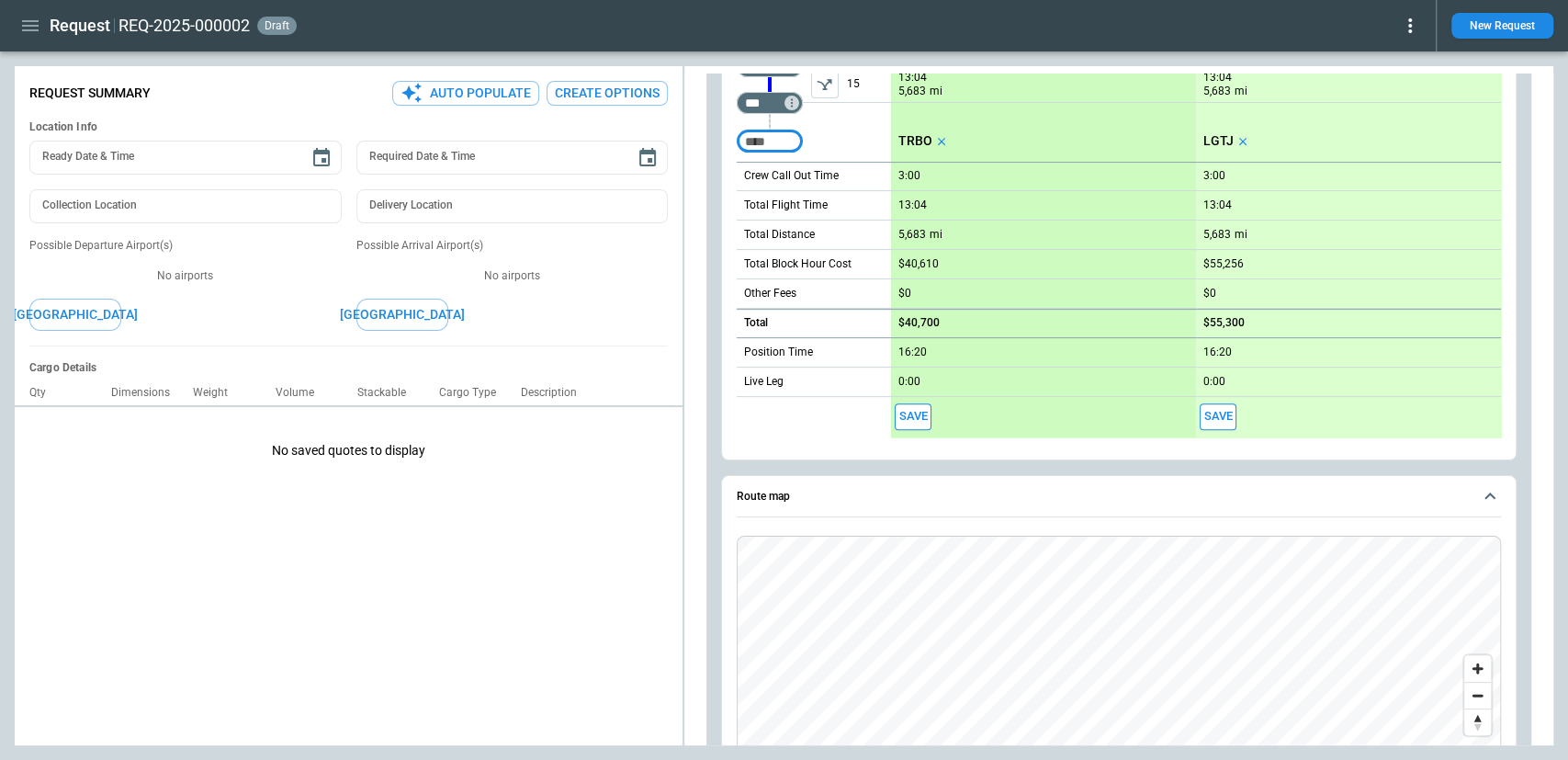
scroll to position [52, 0]
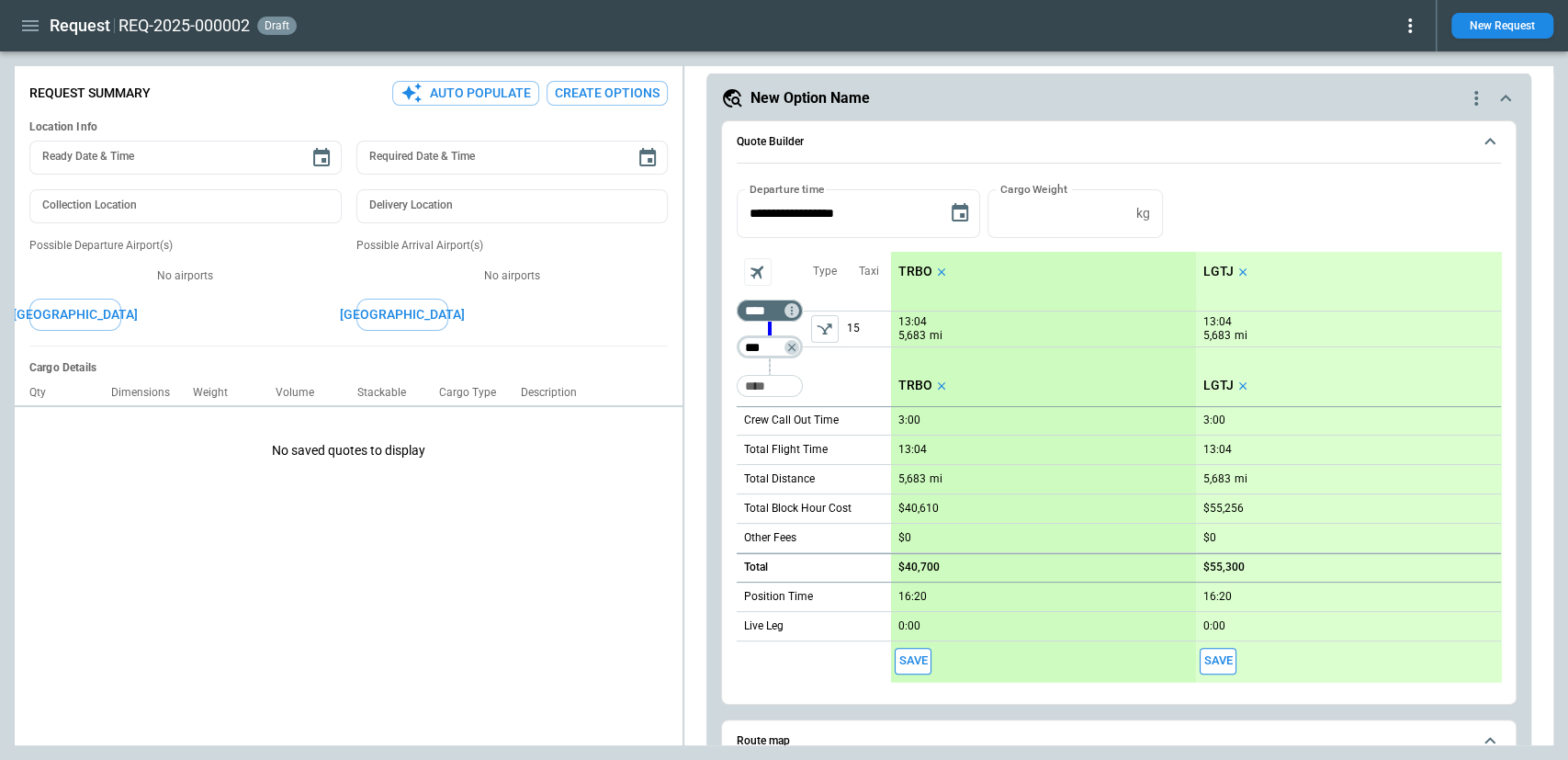
click at [763, 343] on input "***" at bounding box center [765, 347] width 52 height 19
click at [768, 347] on input "***" at bounding box center [765, 347] width 52 height 19
type input "***"
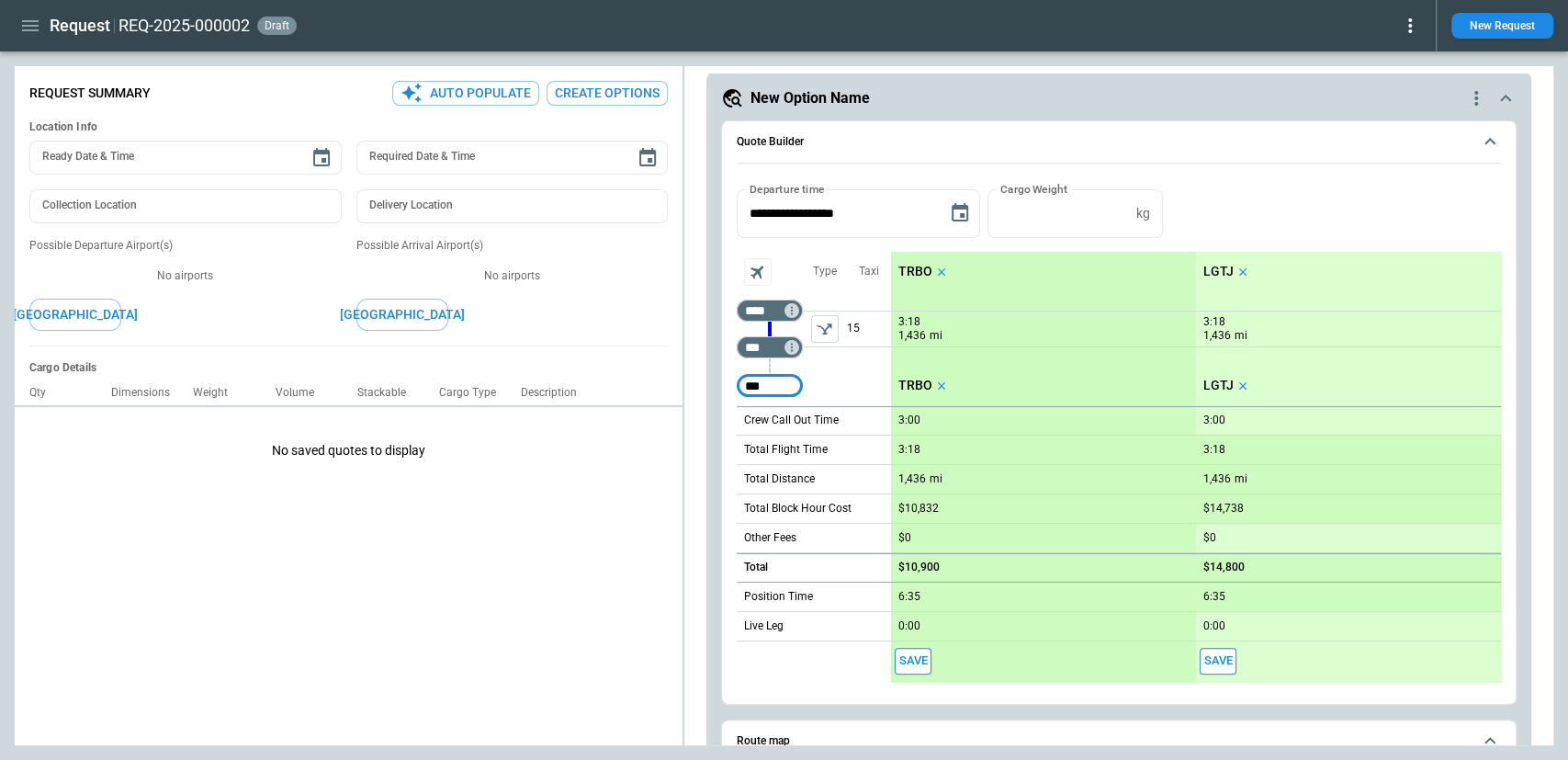
type input "***"
